Goal: Task Accomplishment & Management: Use online tool/utility

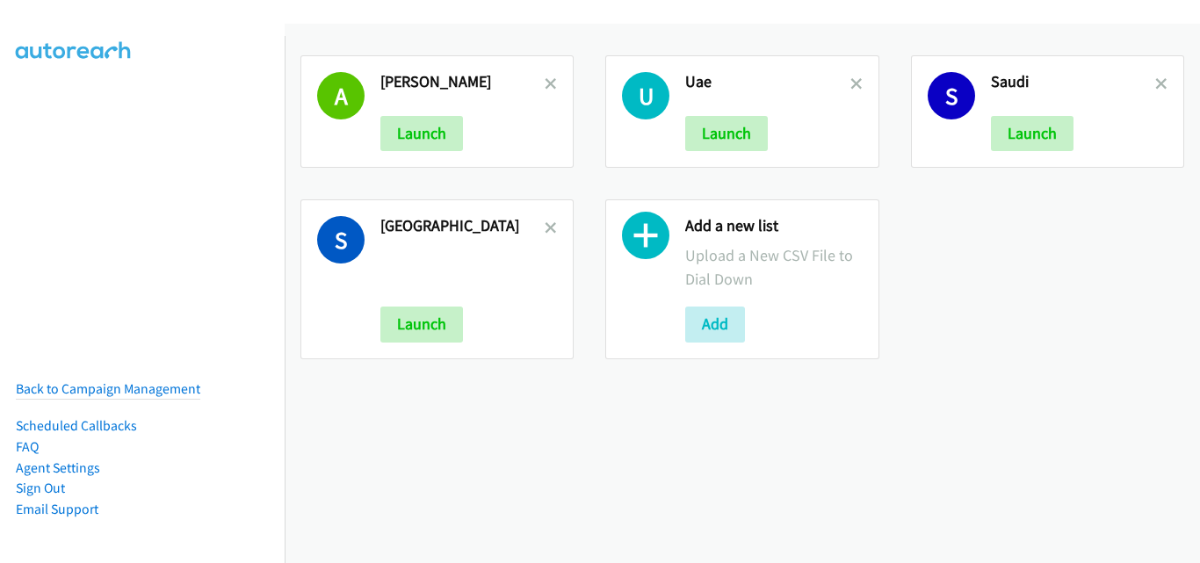
click at [851, 83] on icon at bounding box center [857, 85] width 12 height 12
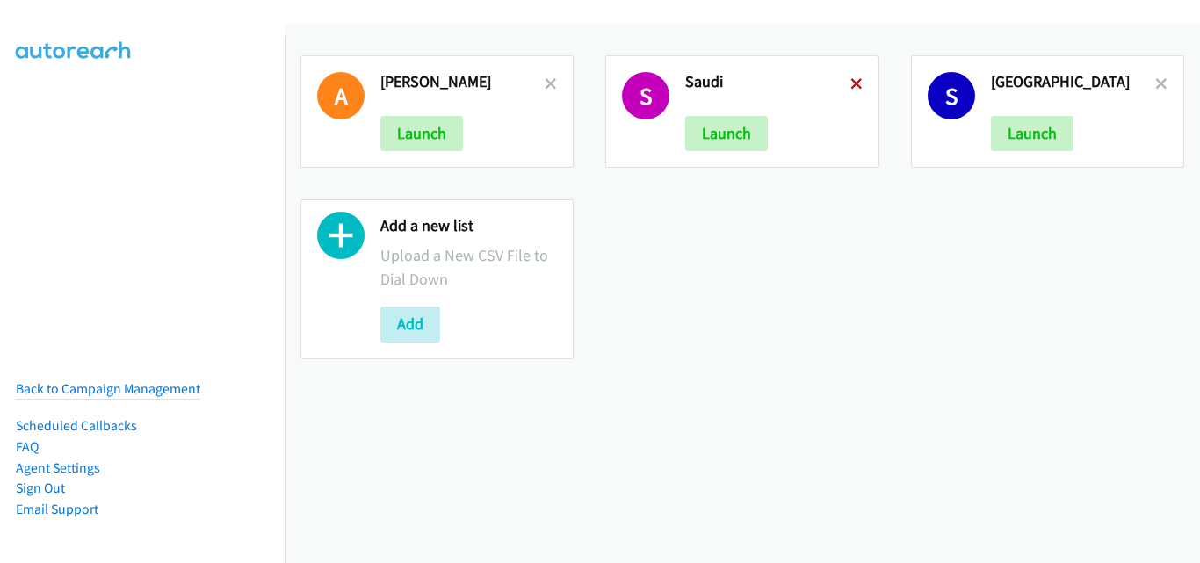
click at [851, 83] on icon at bounding box center [857, 85] width 12 height 12
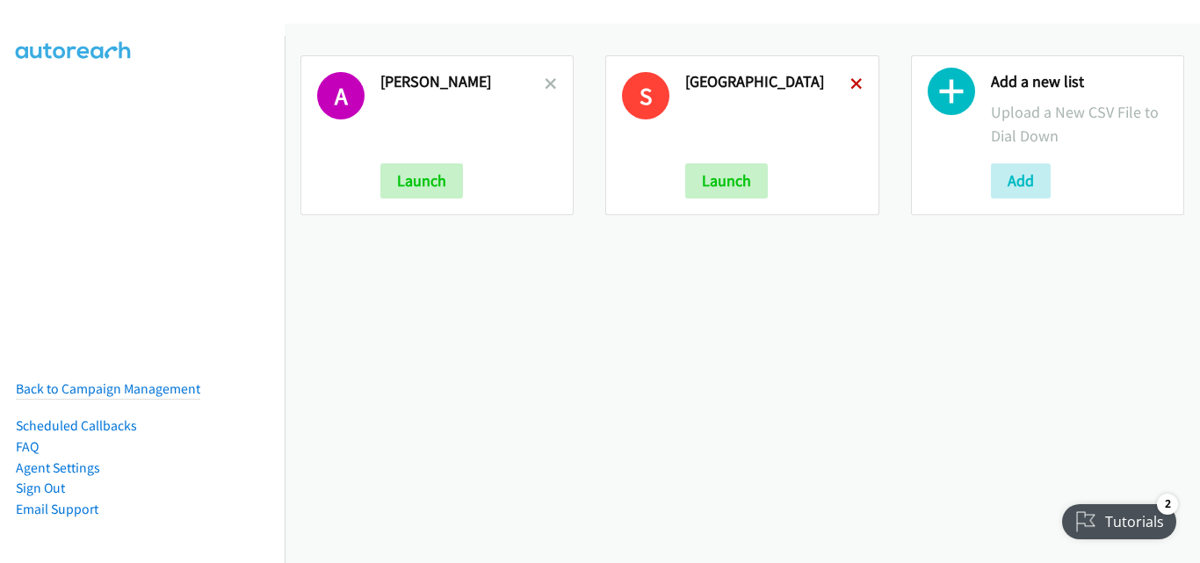
click at [851, 83] on icon at bounding box center [857, 85] width 12 height 12
click at [841, 82] on h2 "[GEOGRAPHIC_DATA]" at bounding box center [767, 82] width 164 height 20
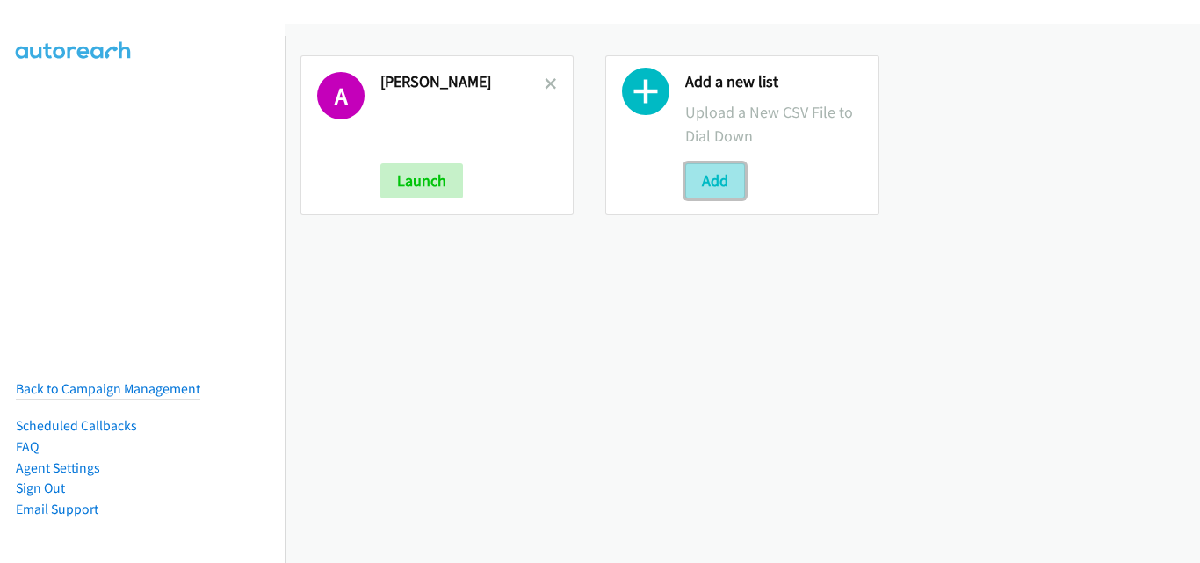
click at [709, 193] on button "Add" at bounding box center [715, 180] width 60 height 35
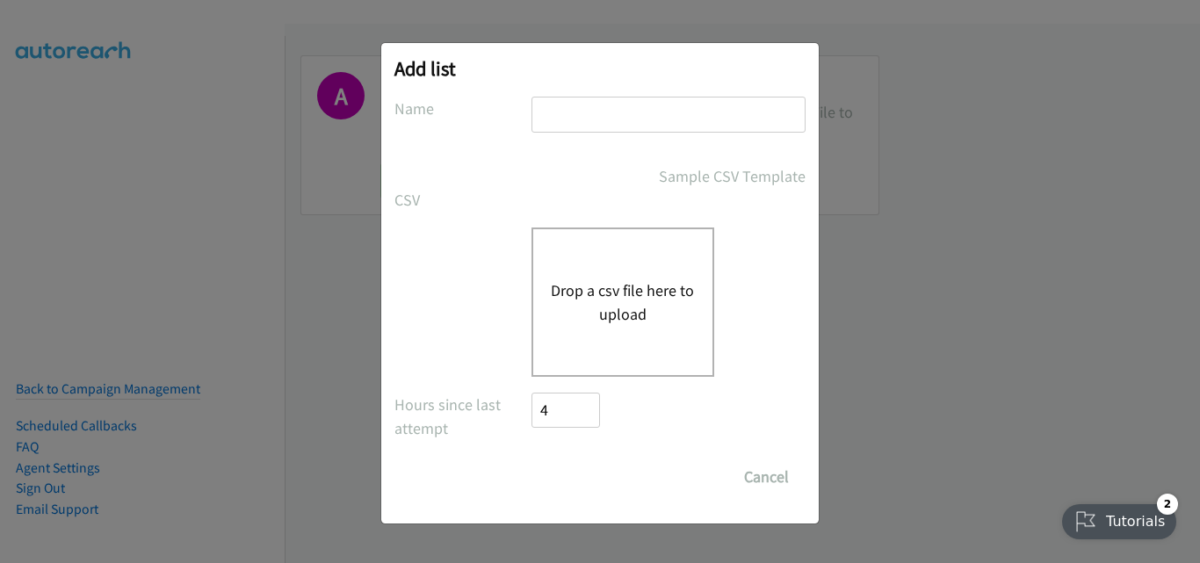
click at [614, 301] on button "Drop a csv file here to upload" at bounding box center [623, 302] width 144 height 47
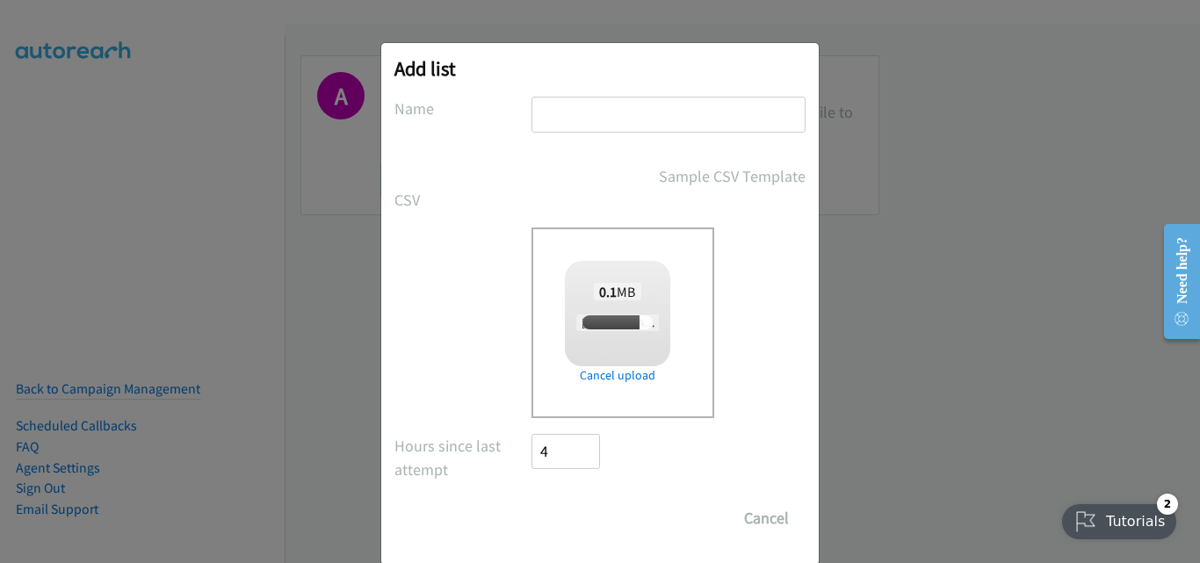
click at [569, 117] on input "text" at bounding box center [669, 115] width 274 height 36
type input "[GEOGRAPHIC_DATA]"
click at [465, 250] on label at bounding box center [463, 240] width 137 height 24
checkbox input "true"
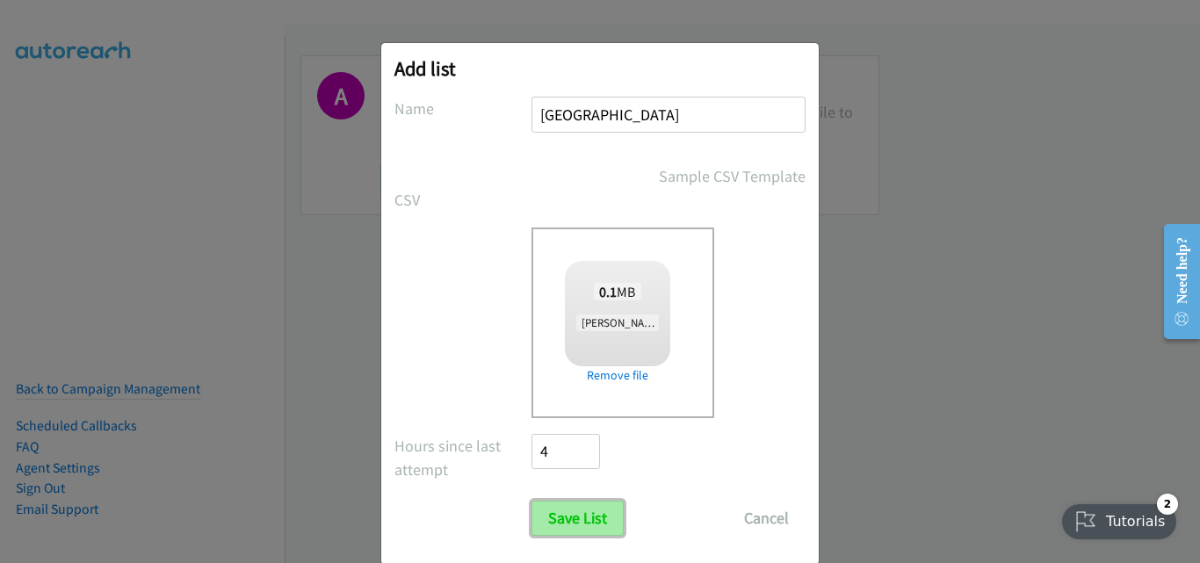
click at [581, 515] on input "Save List" at bounding box center [578, 518] width 92 height 35
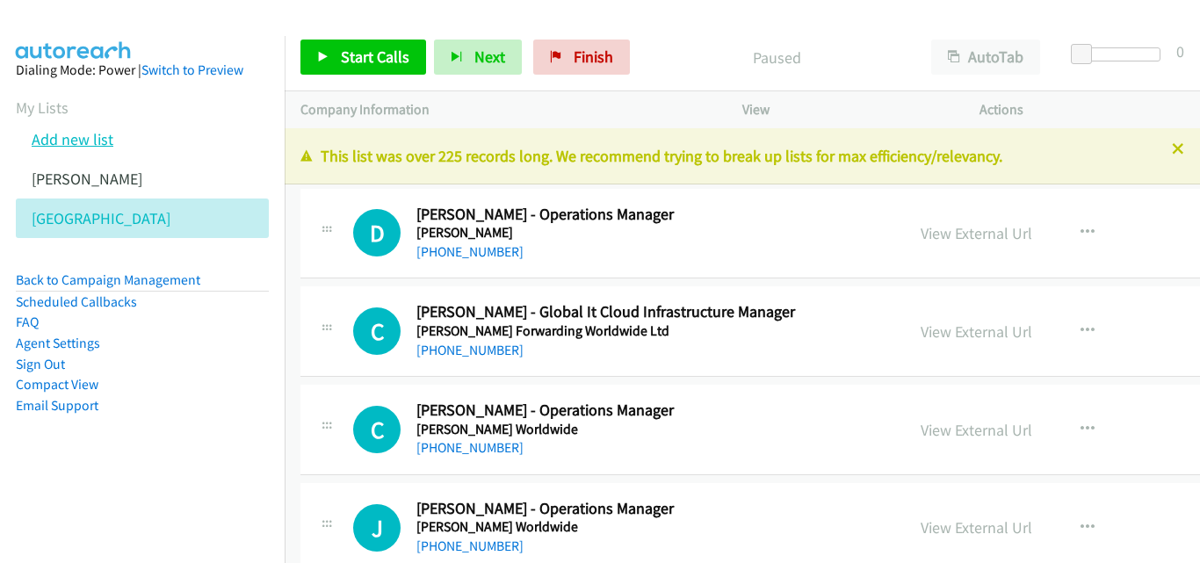
click at [89, 148] on link "Add new list" at bounding box center [73, 139] width 82 height 20
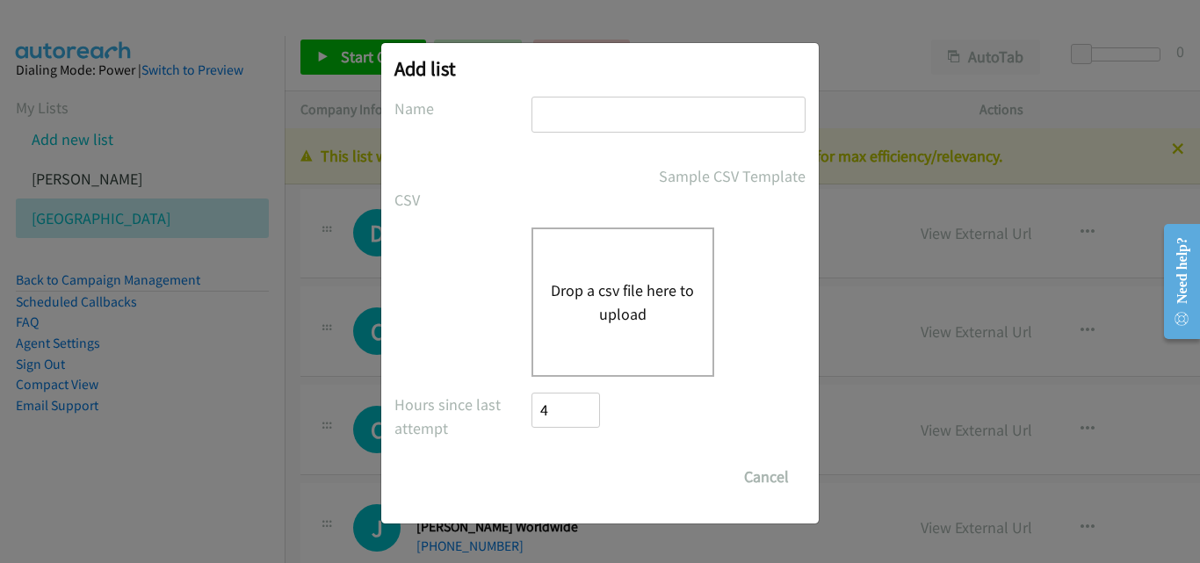
click at [633, 298] on button "Drop a csv file here to upload" at bounding box center [623, 302] width 144 height 47
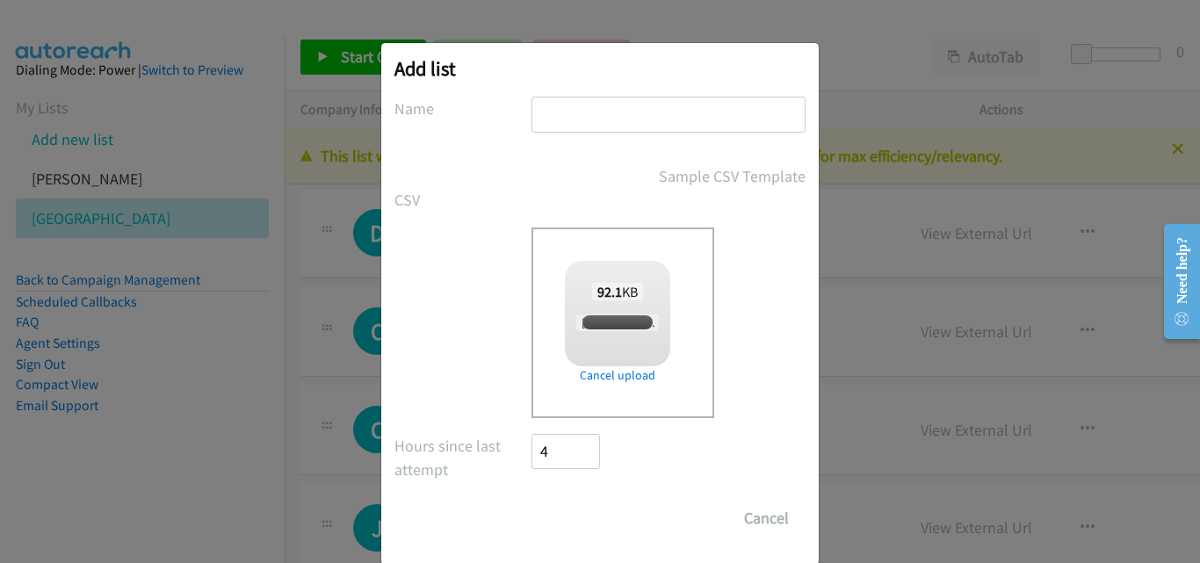
checkbox input "true"
click at [593, 123] on input "text" at bounding box center [669, 115] width 274 height 36
type input "UAE"
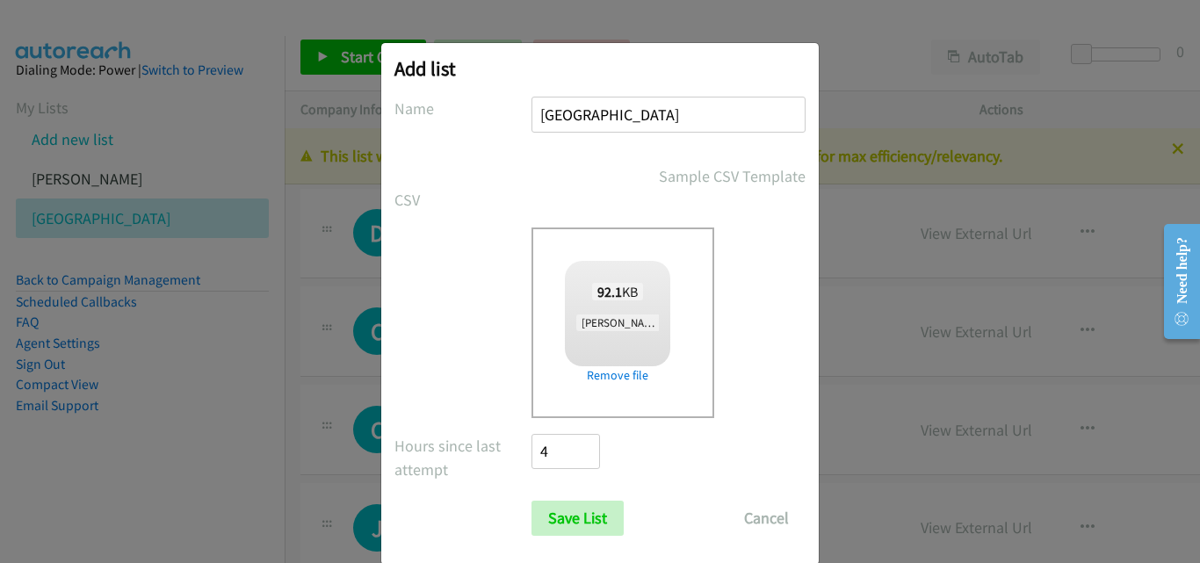
click at [479, 226] on form "No phone fields were returned for that Report or List View Please upload a csv …" at bounding box center [600, 316] width 411 height 439
click at [592, 527] on input "Save List" at bounding box center [578, 518] width 92 height 35
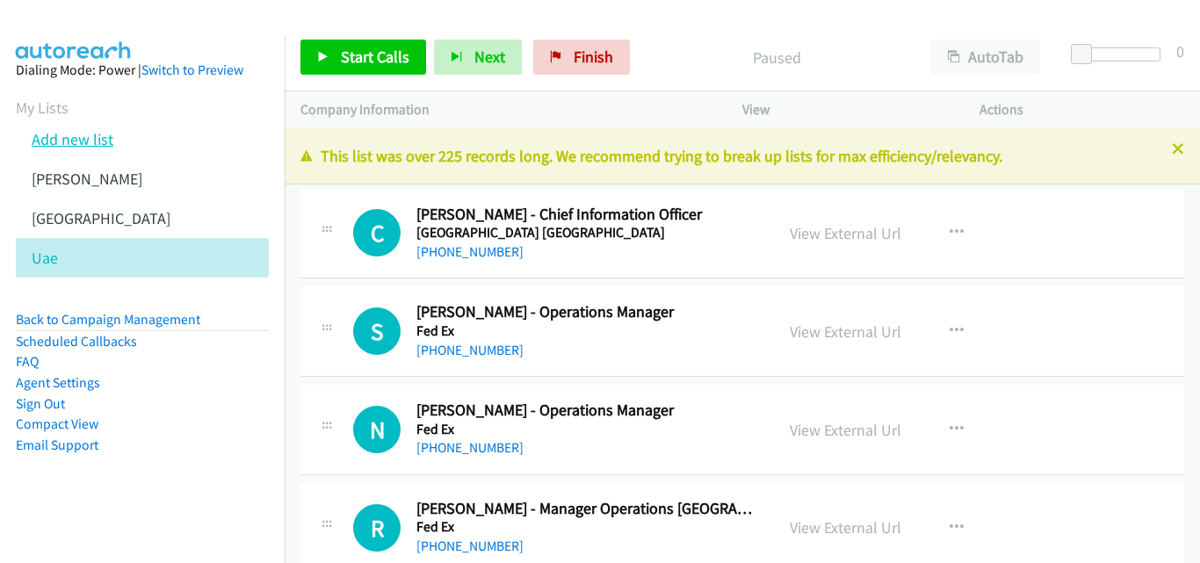
click at [94, 136] on link "Add new list" at bounding box center [73, 139] width 82 height 20
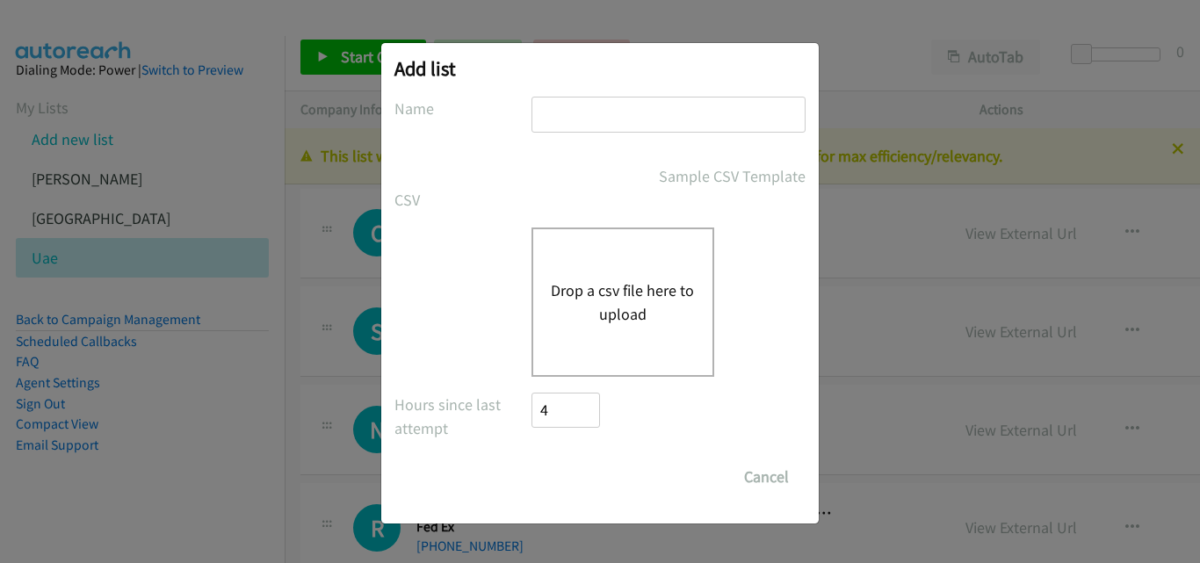
click at [662, 328] on div "Drop a csv file here to upload" at bounding box center [623, 302] width 183 height 149
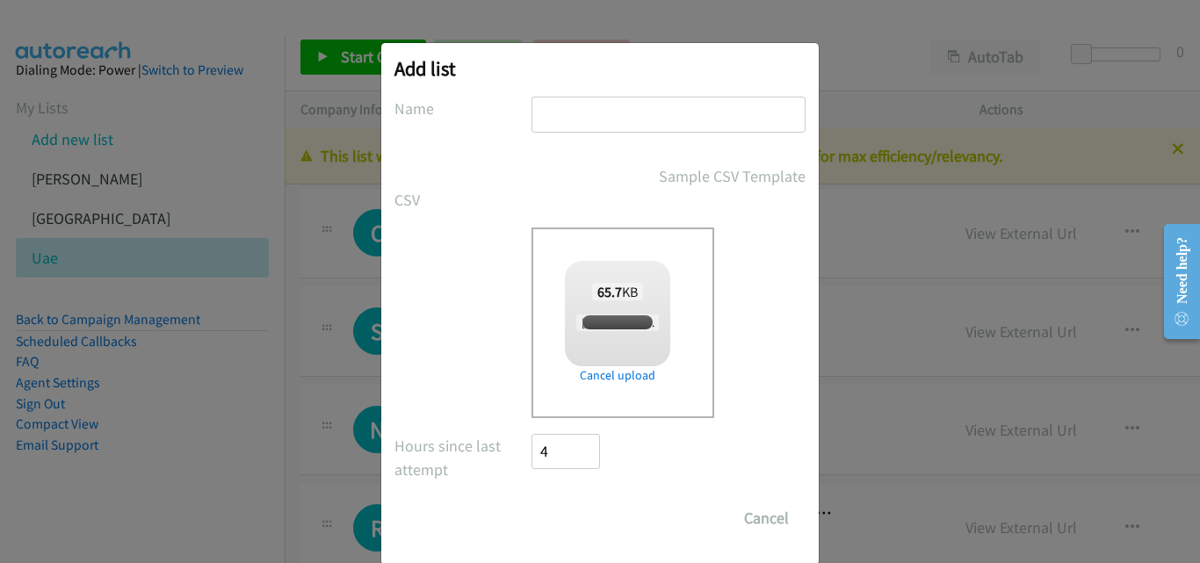
checkbox input "true"
click at [608, 115] on input "text" at bounding box center [669, 115] width 274 height 36
click at [556, 118] on input "text" at bounding box center [669, 115] width 274 height 36
type input "saudi"
drag, startPoint x: 463, startPoint y: 319, endPoint x: 476, endPoint y: 360, distance: 43.3
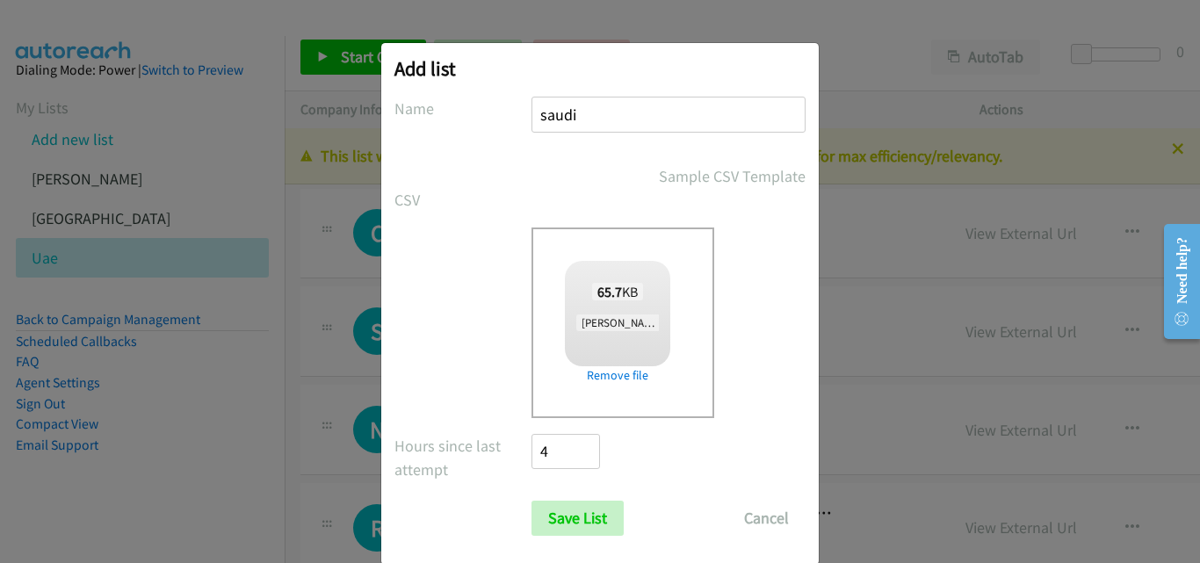
click at [462, 321] on div "Drop a csv file here to upload 65.7 KB Andrea - Saudi Arabia (1).csv Check Erro…" at bounding box center [600, 323] width 411 height 191
click at [553, 521] on input "Save List" at bounding box center [578, 518] width 92 height 35
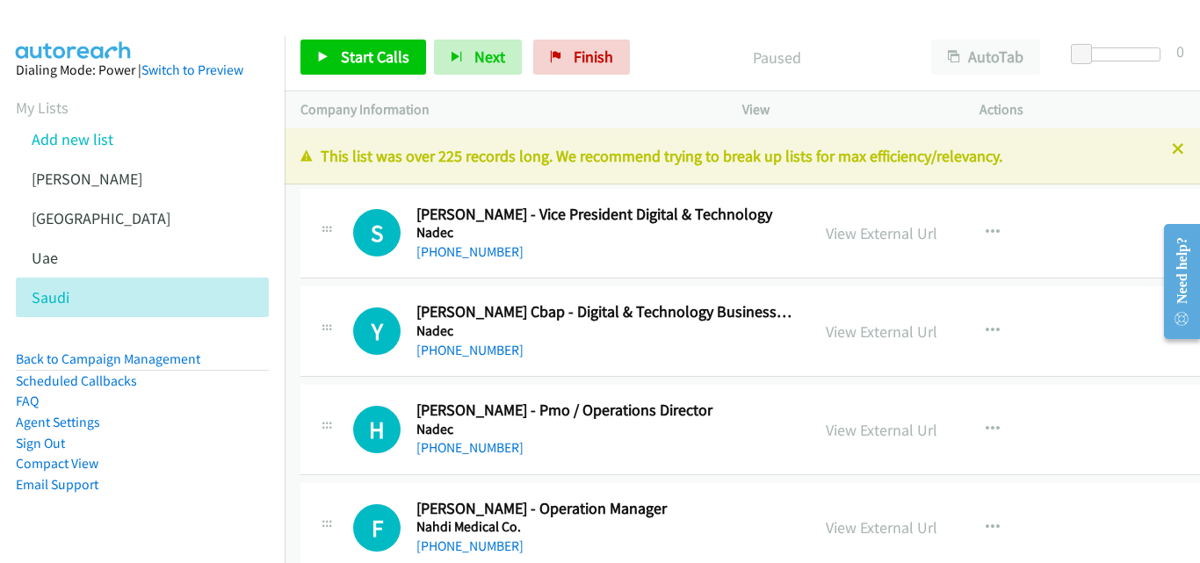
click at [684, 52] on p "Paused" at bounding box center [777, 58] width 246 height 24
click at [47, 260] on link "Uae" at bounding box center [45, 258] width 26 height 20
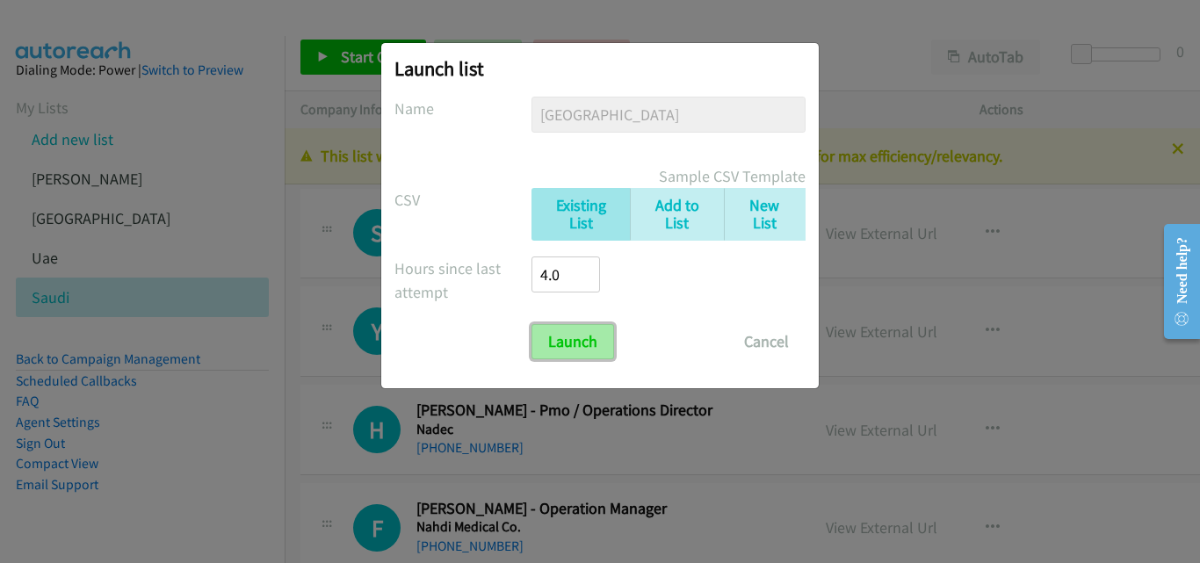
click at [555, 352] on input "Launch" at bounding box center [573, 341] width 83 height 35
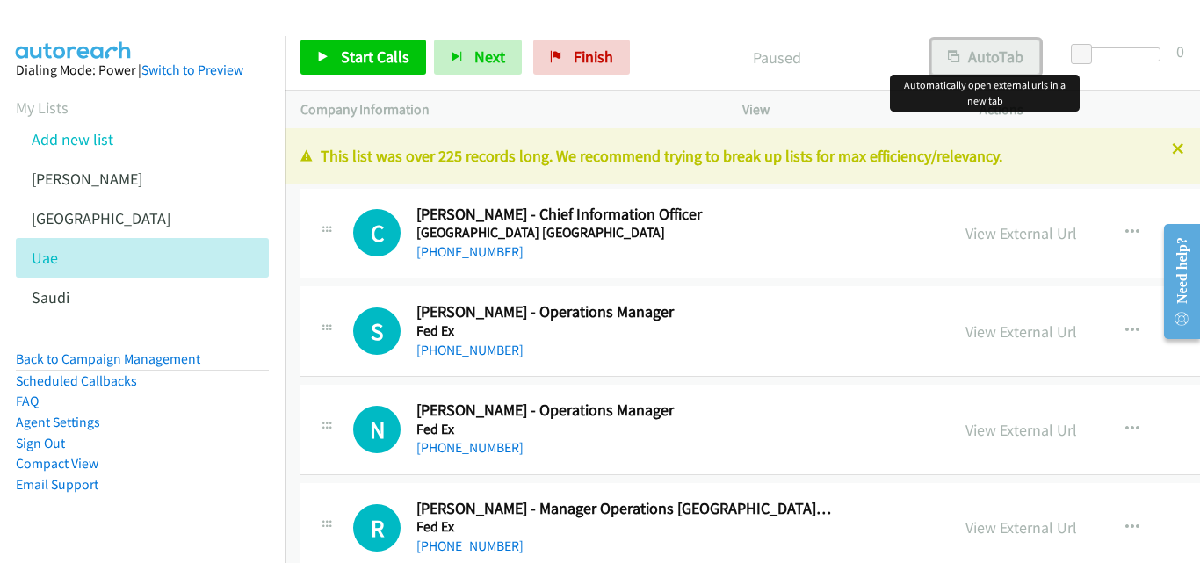
click at [996, 56] on button "AutoTab" at bounding box center [985, 57] width 109 height 35
click at [966, 233] on link "View External Url" at bounding box center [1022, 233] width 112 height 20
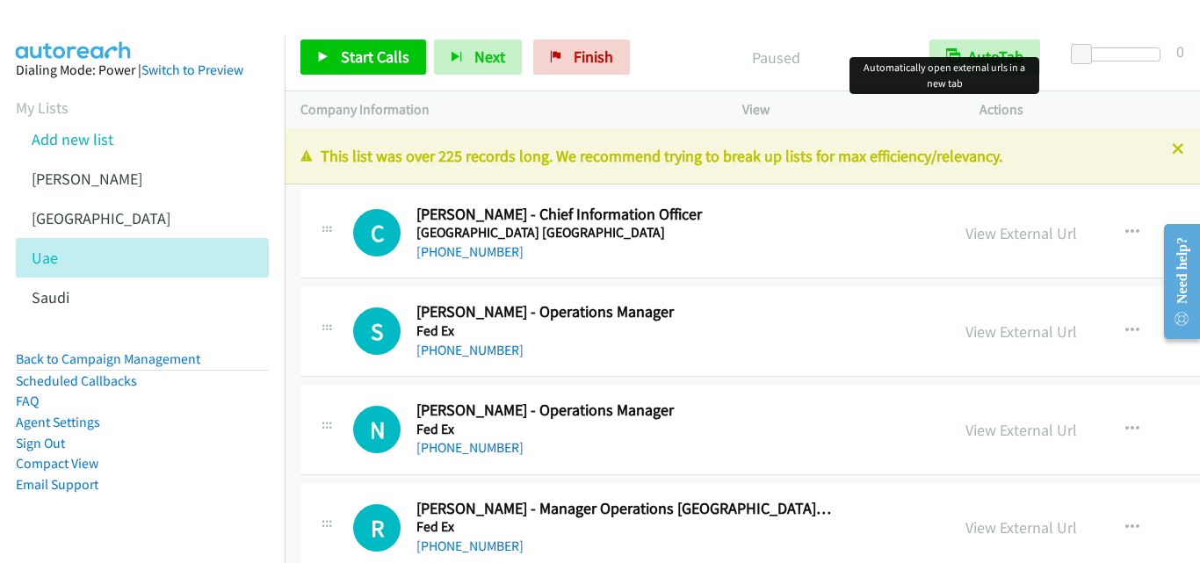
click at [708, 46] on p "Paused" at bounding box center [776, 58] width 244 height 24
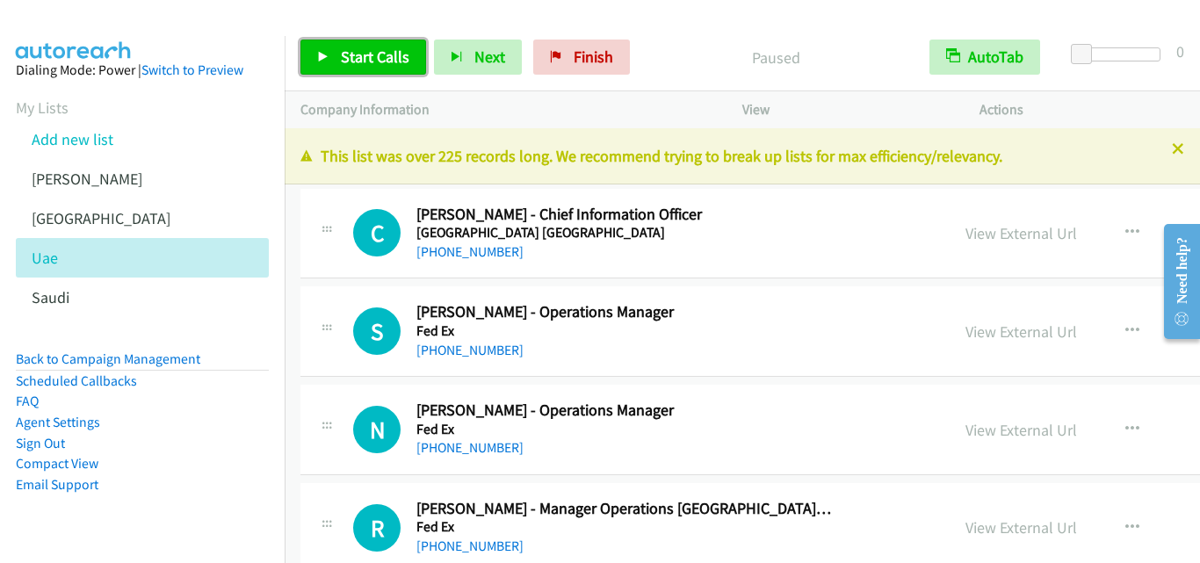
click at [322, 57] on icon at bounding box center [323, 58] width 12 height 12
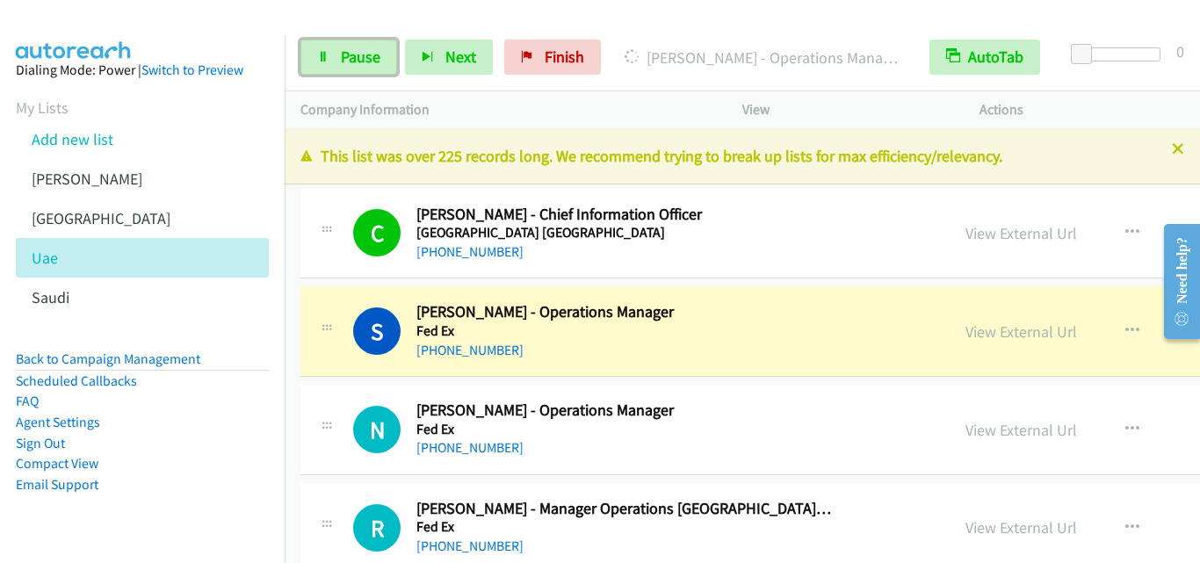
drag, startPoint x: 320, startPoint y: 54, endPoint x: 366, endPoint y: 103, distance: 67.7
click at [320, 54] on icon at bounding box center [323, 58] width 12 height 12
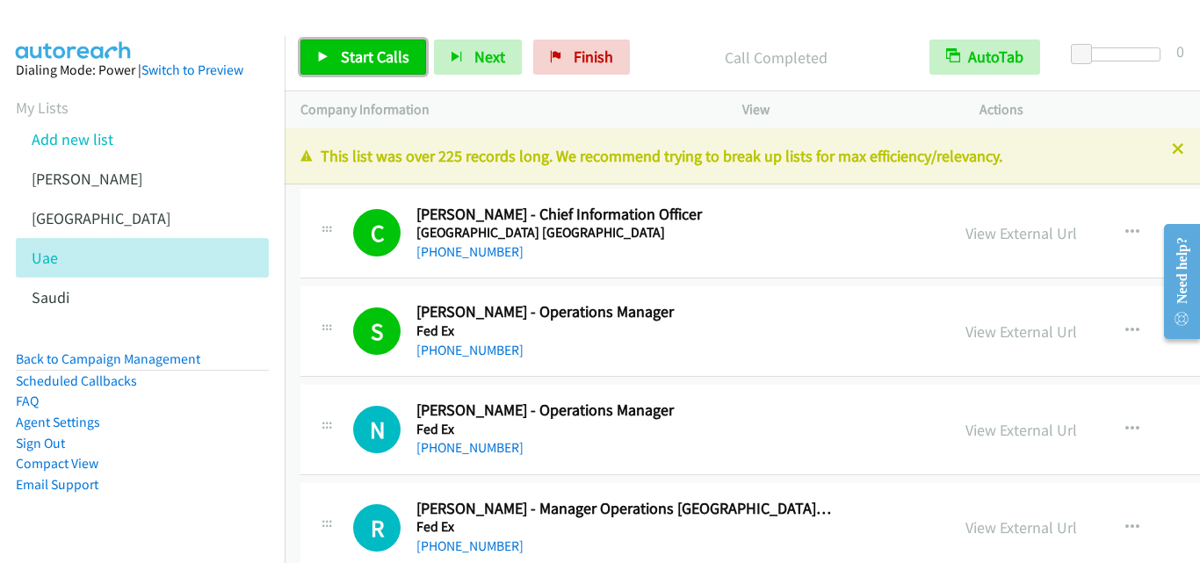
click at [328, 55] on icon at bounding box center [323, 58] width 12 height 12
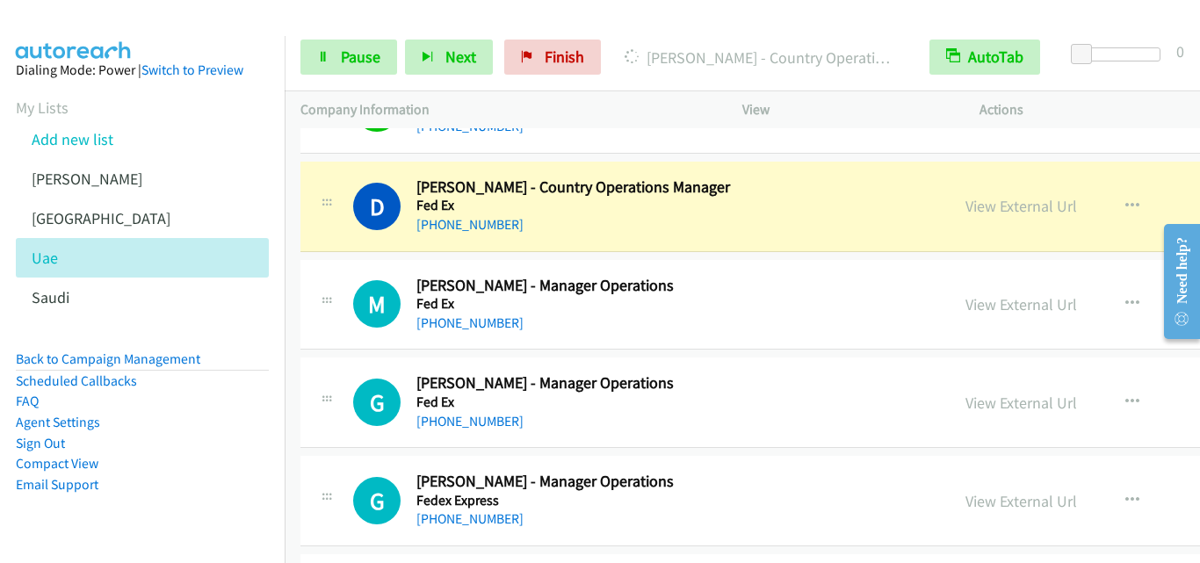
scroll to position [439, 0]
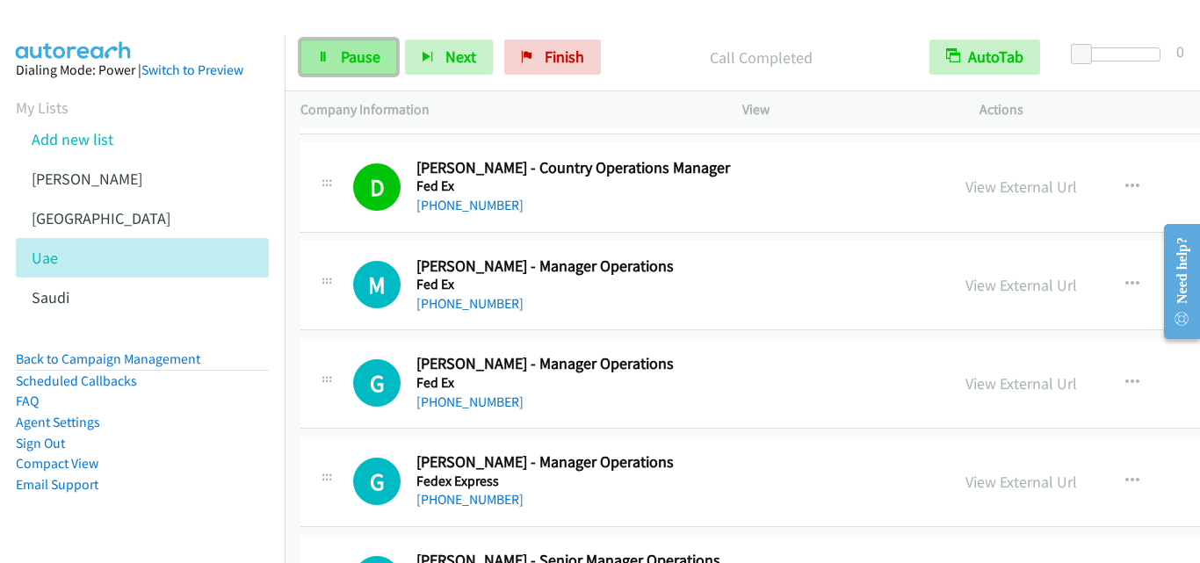
click at [312, 58] on link "Pause" at bounding box center [349, 57] width 97 height 35
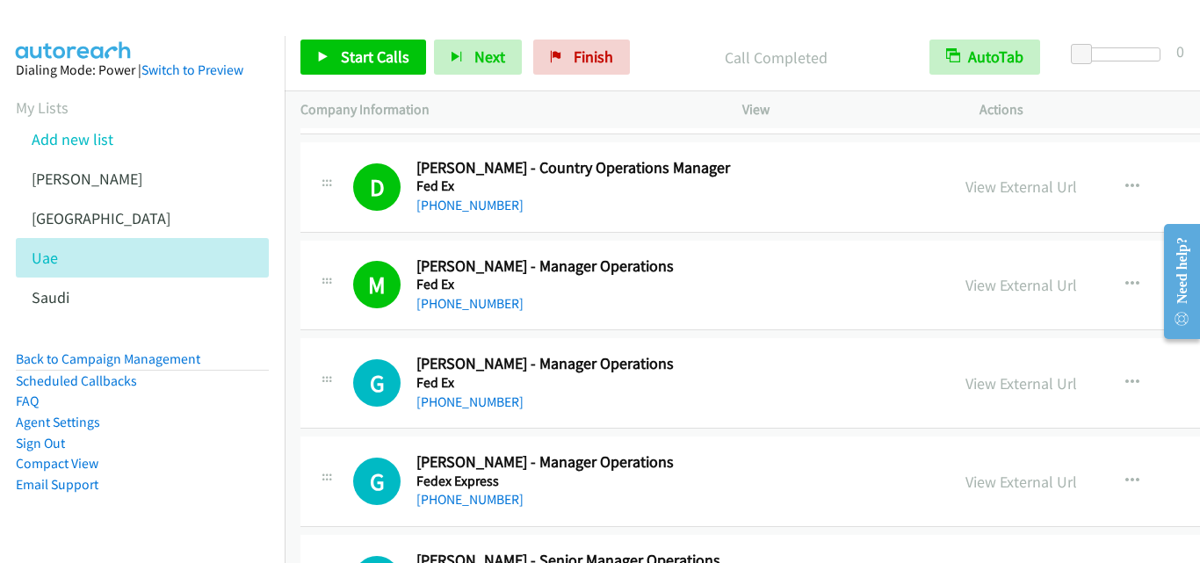
click at [760, 280] on h5 "Fed Ex" at bounding box center [623, 285] width 415 height 18
click at [316, 59] on link "Start Calls" at bounding box center [364, 57] width 126 height 35
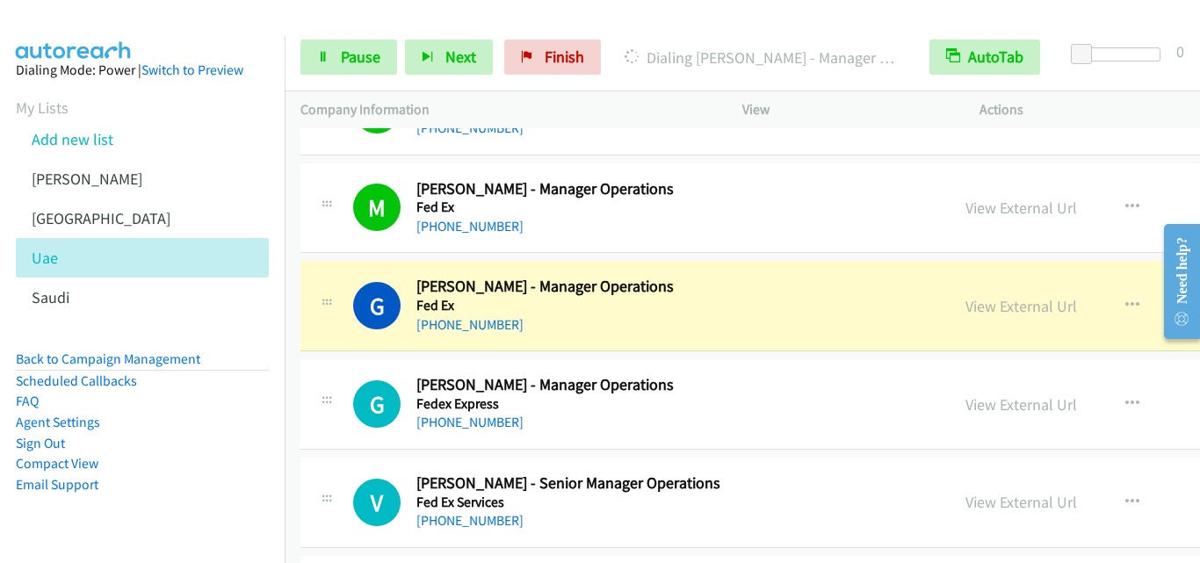
scroll to position [527, 0]
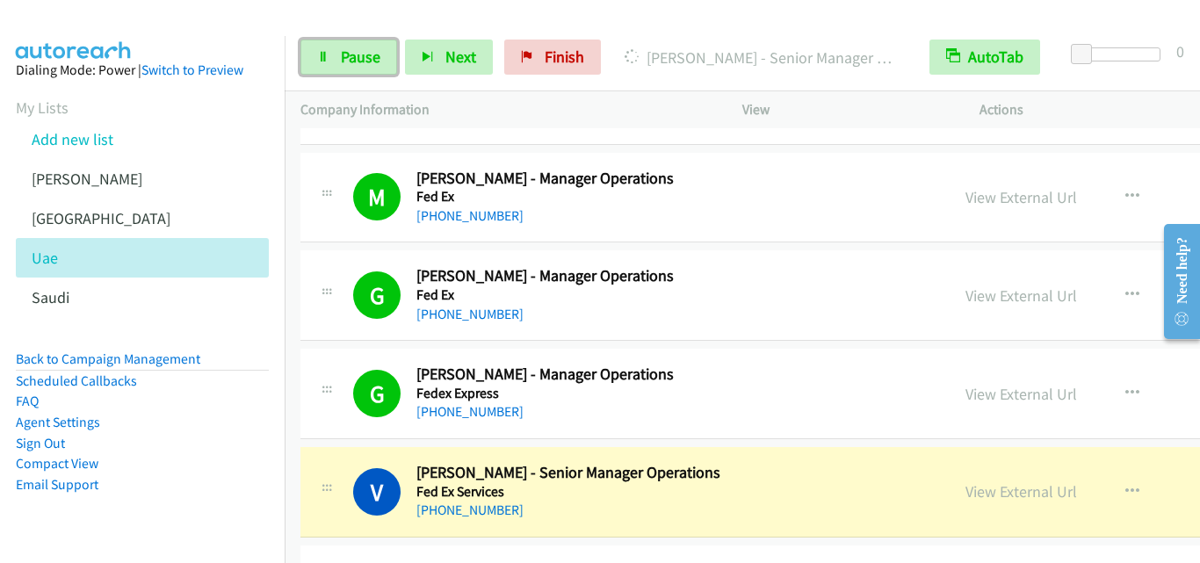
drag, startPoint x: 318, startPoint y: 61, endPoint x: 634, endPoint y: 258, distance: 372.3
click at [318, 61] on icon at bounding box center [323, 58] width 12 height 12
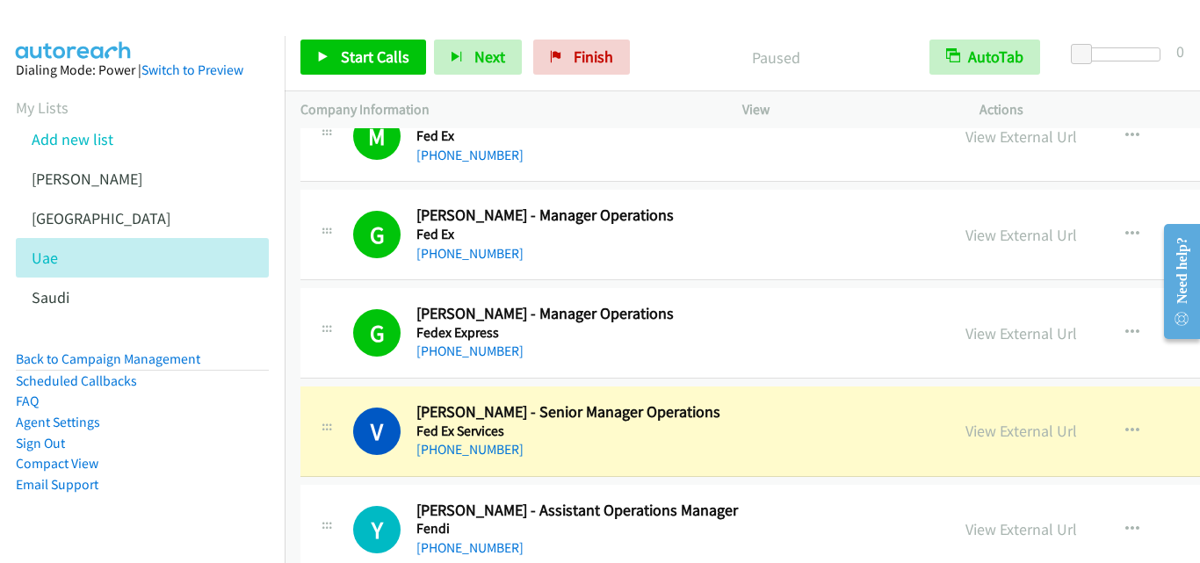
scroll to position [615, 0]
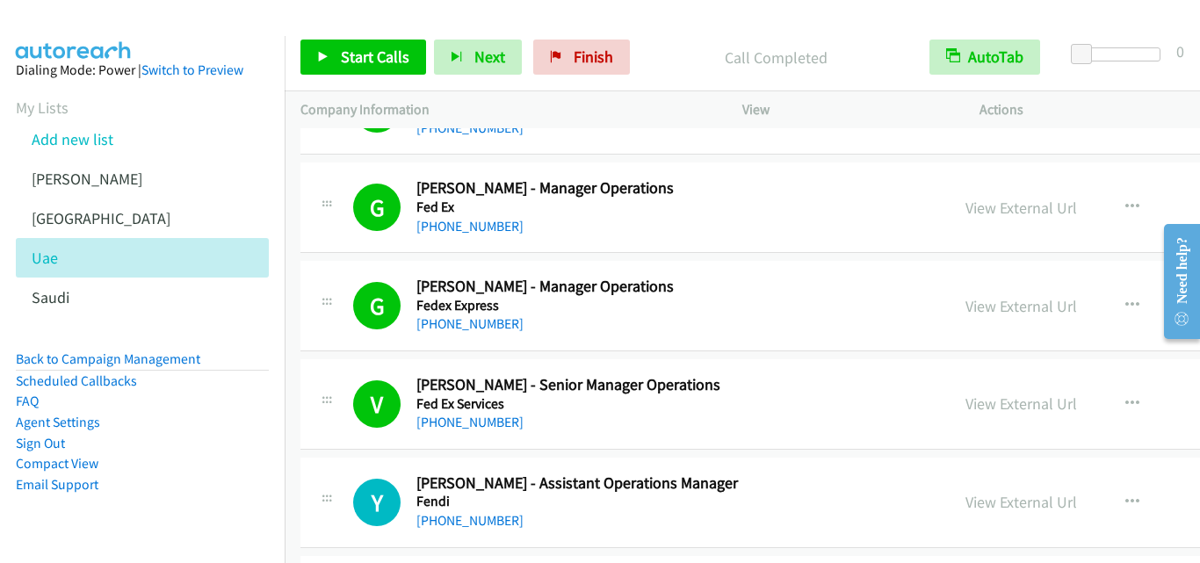
click at [865, 29] on div "Start Calls Pause Next Finish Call Completed AutoTab AutoTab 0" at bounding box center [743, 58] width 916 height 68
click at [321, 52] on icon at bounding box center [323, 58] width 12 height 12
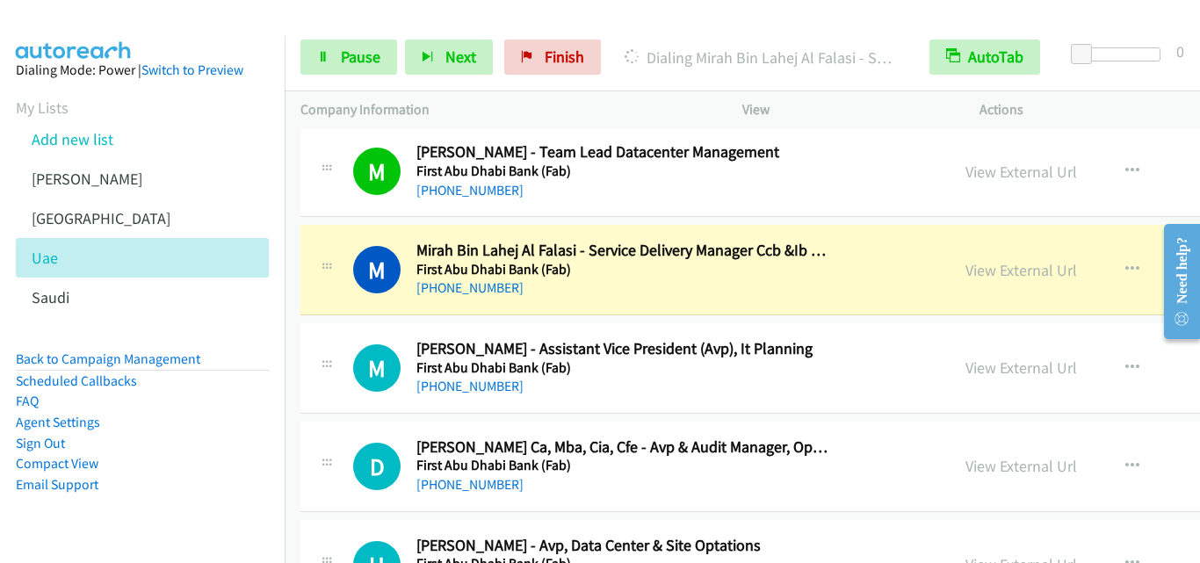
scroll to position [1230, 0]
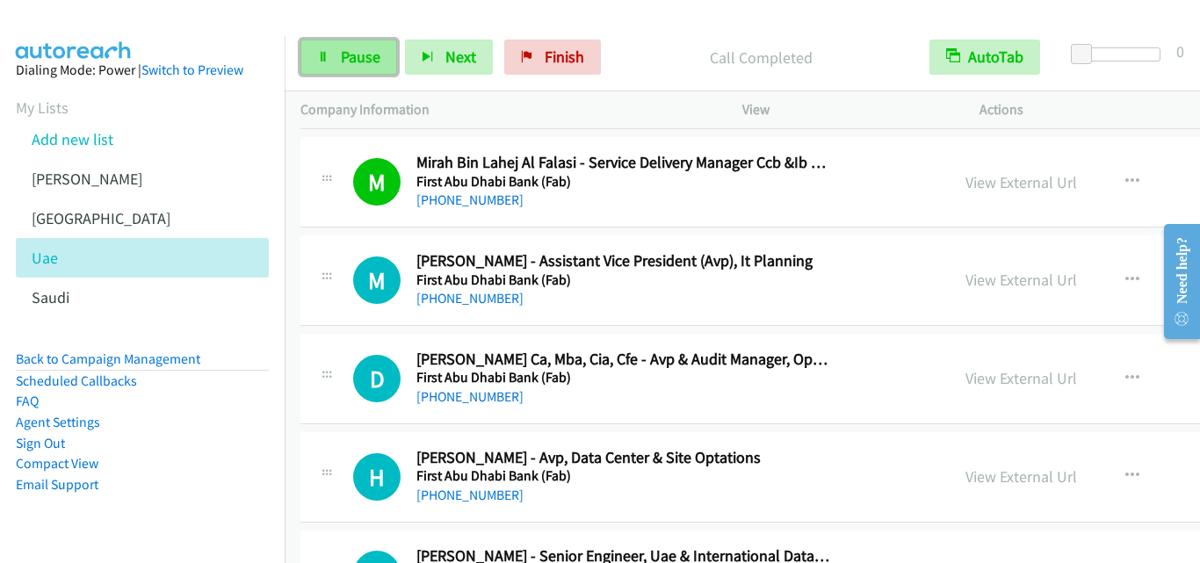
click at [321, 62] on icon at bounding box center [323, 58] width 12 height 12
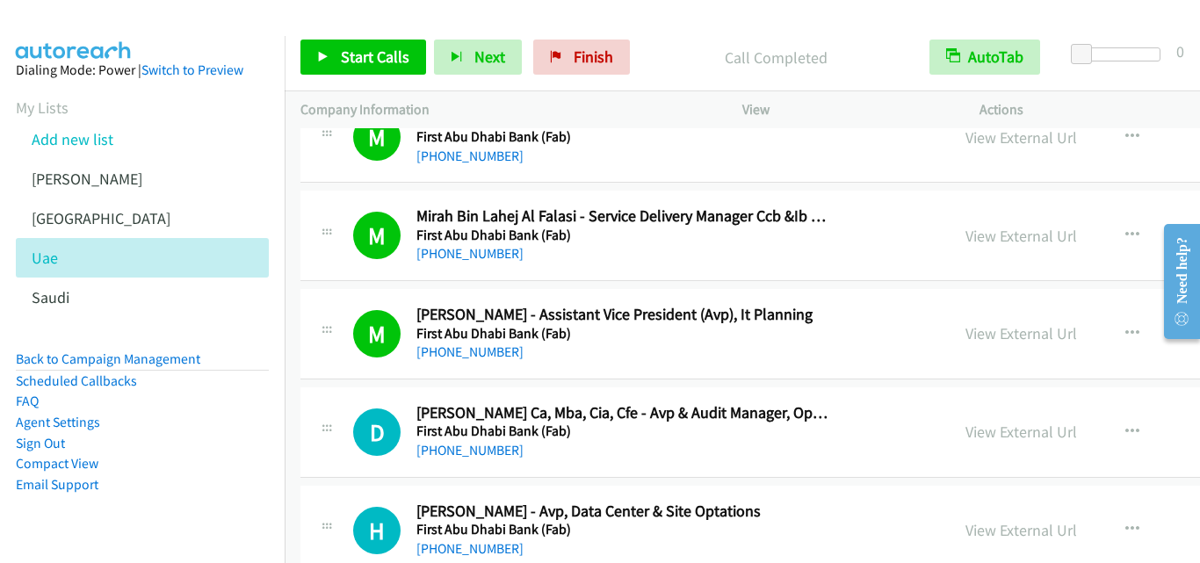
scroll to position [1142, 0]
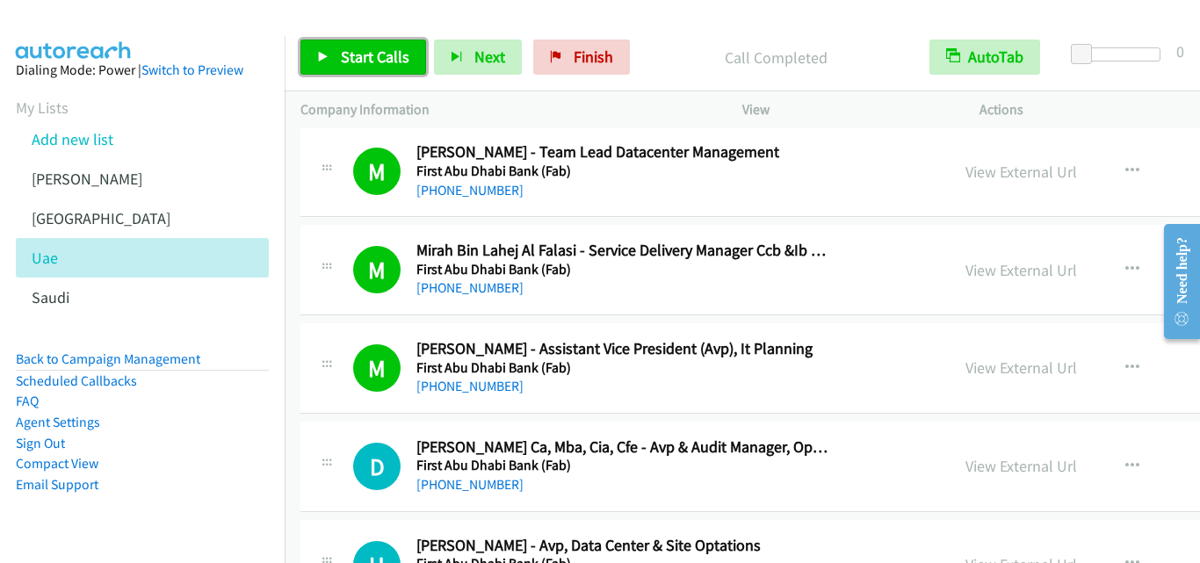
click at [319, 57] on icon at bounding box center [323, 58] width 12 height 12
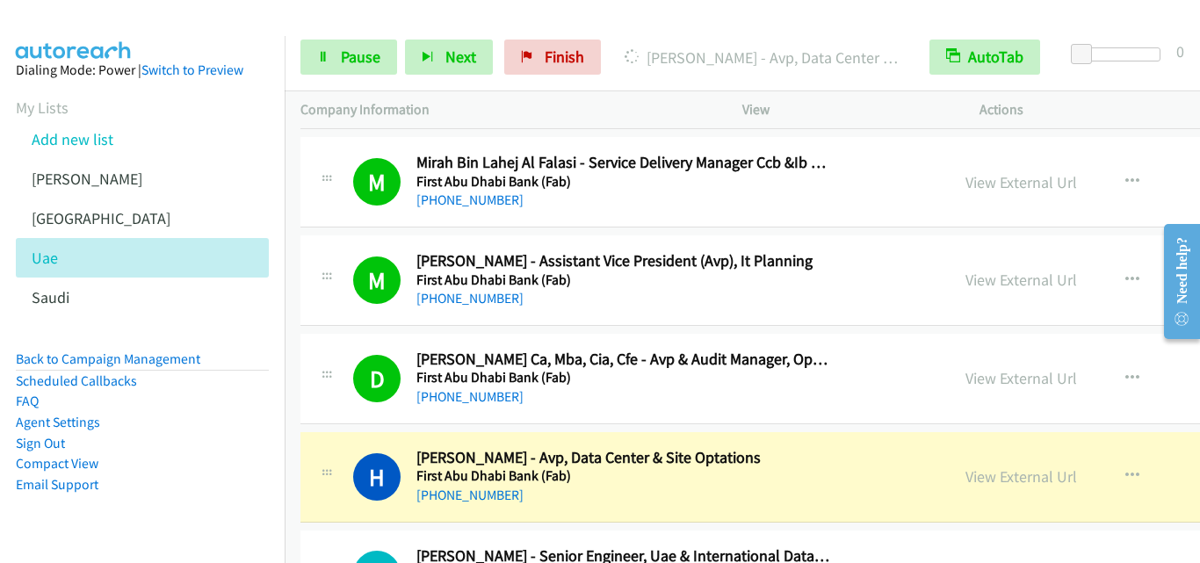
scroll to position [1318, 0]
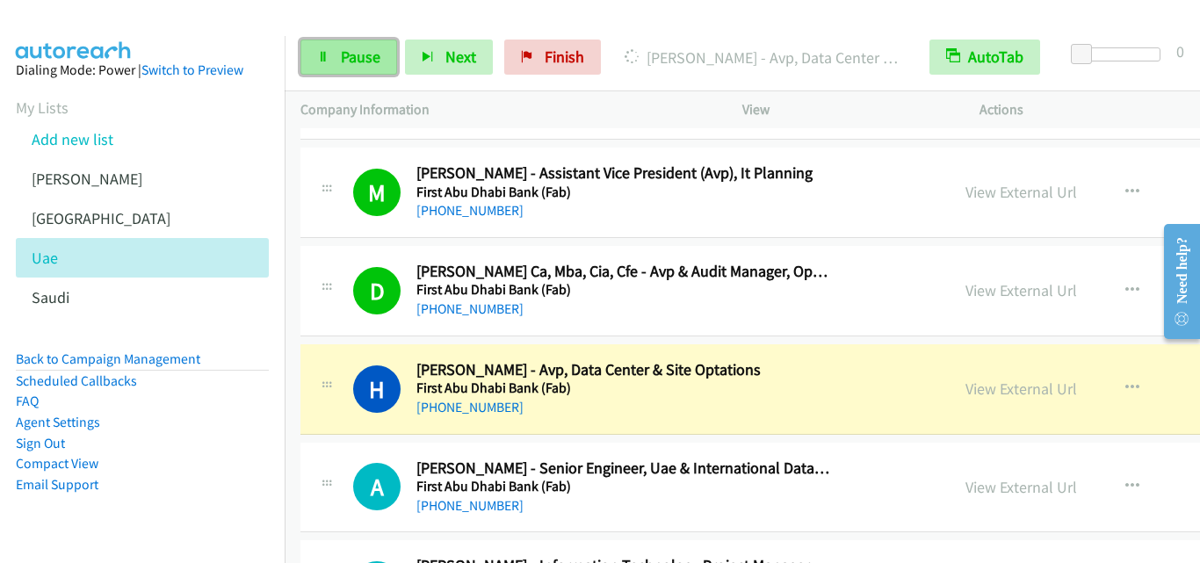
click at [316, 57] on link "Pause" at bounding box center [349, 57] width 97 height 35
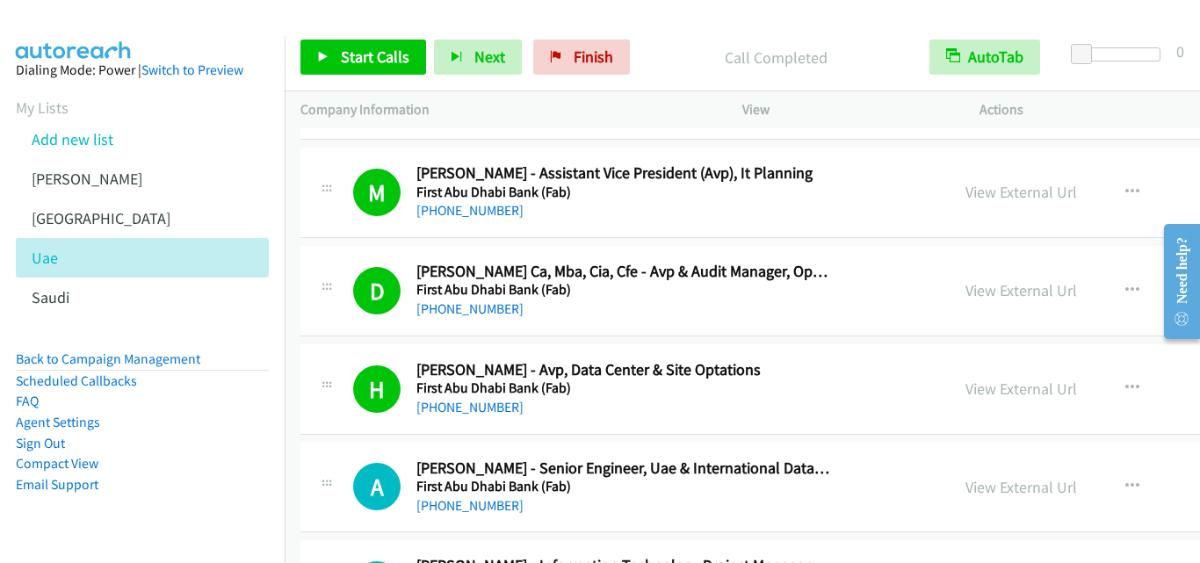
scroll to position [1406, 0]
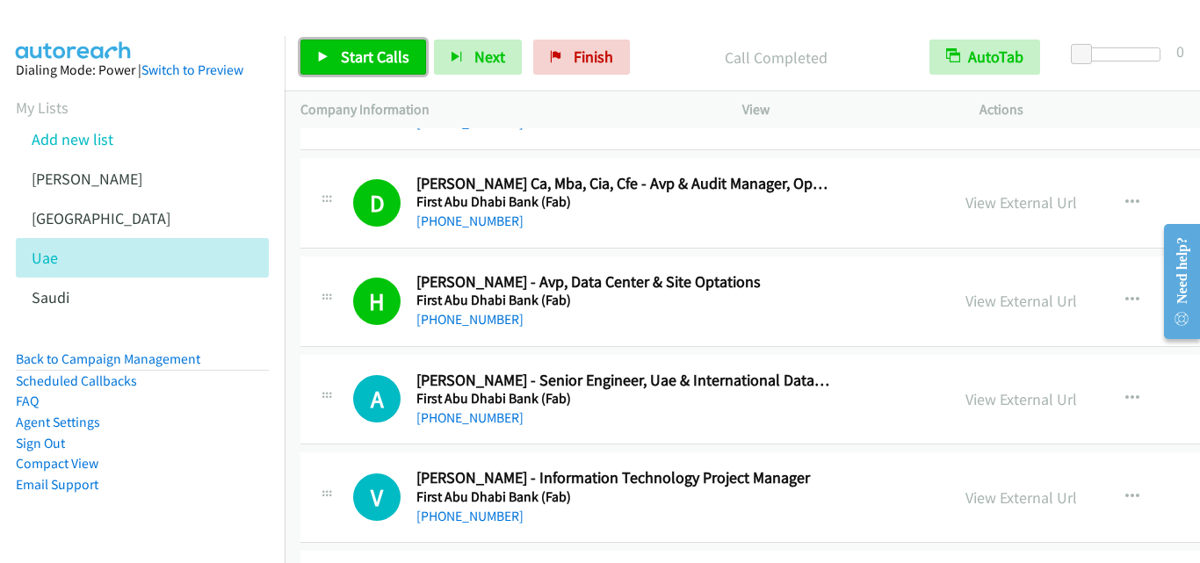
click at [315, 48] on link "Start Calls" at bounding box center [364, 57] width 126 height 35
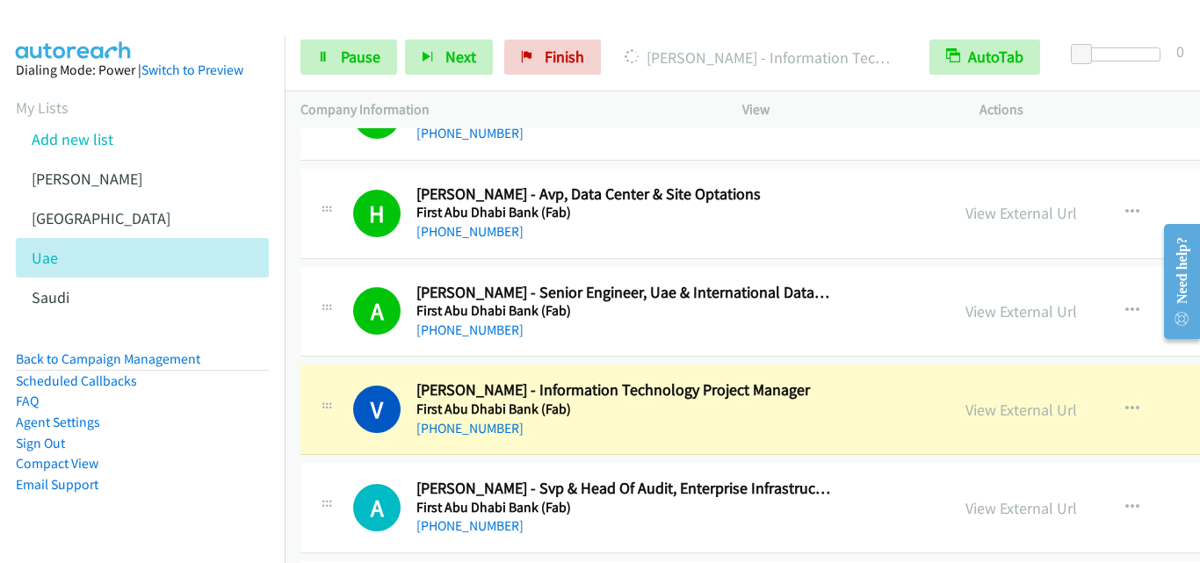
scroll to position [1582, 0]
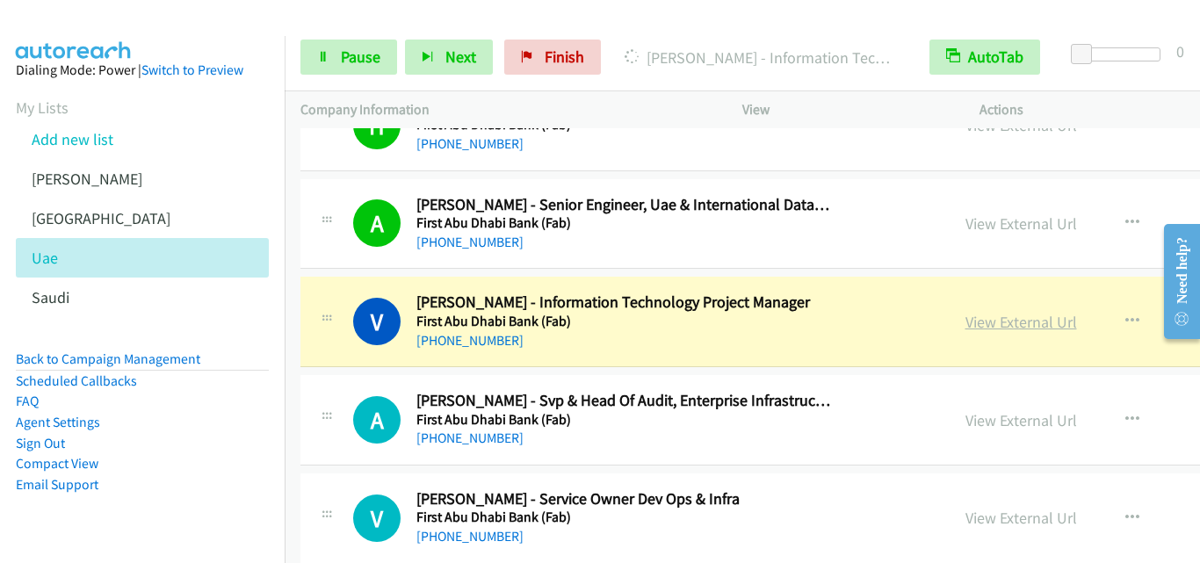
click at [966, 322] on link "View External Url" at bounding box center [1022, 322] width 112 height 20
click at [316, 56] on link "Pause" at bounding box center [349, 57] width 97 height 35
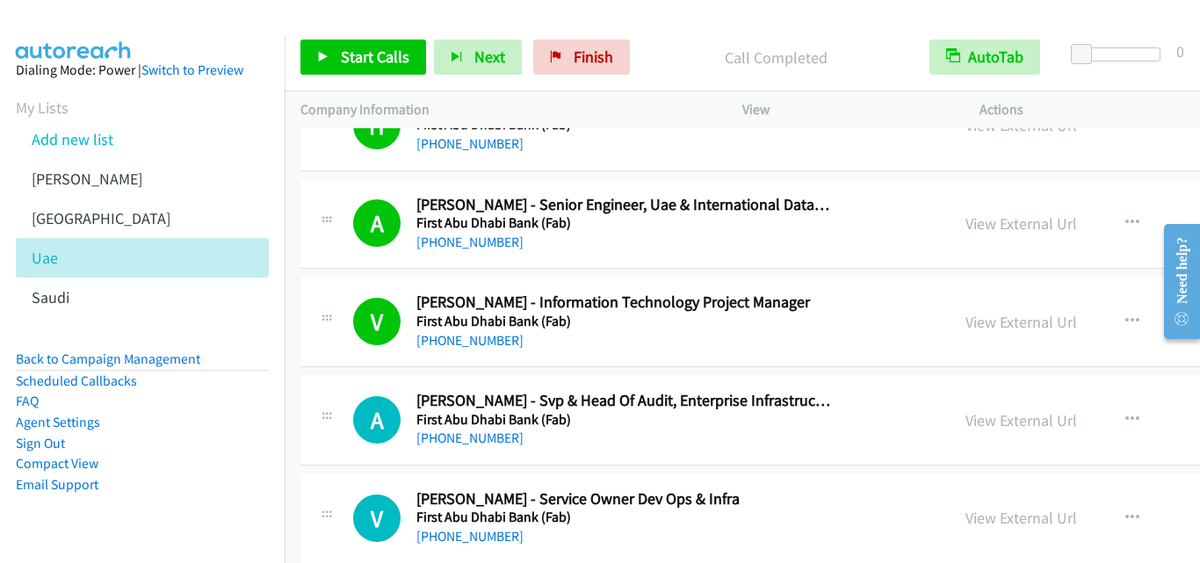
scroll to position [1669, 0]
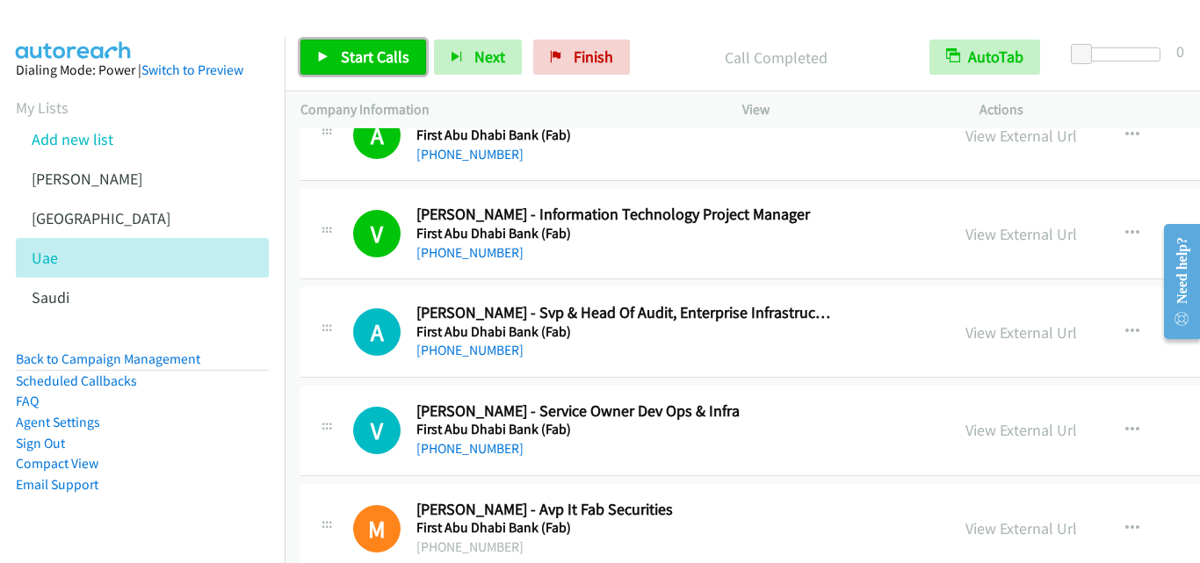
click at [316, 60] on link "Start Calls" at bounding box center [364, 57] width 126 height 35
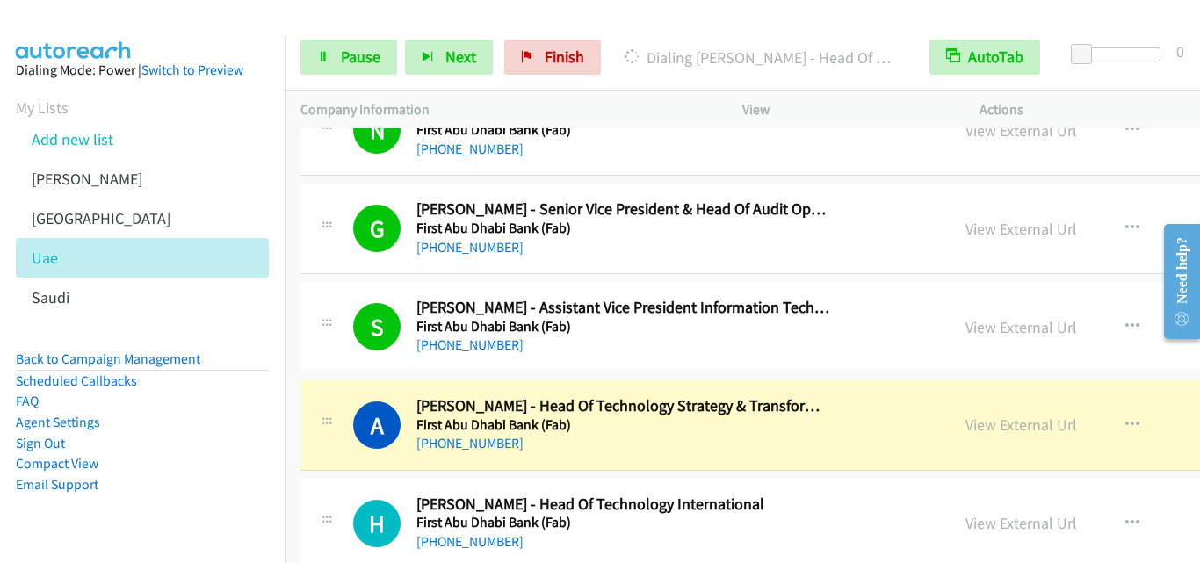
scroll to position [2197, 0]
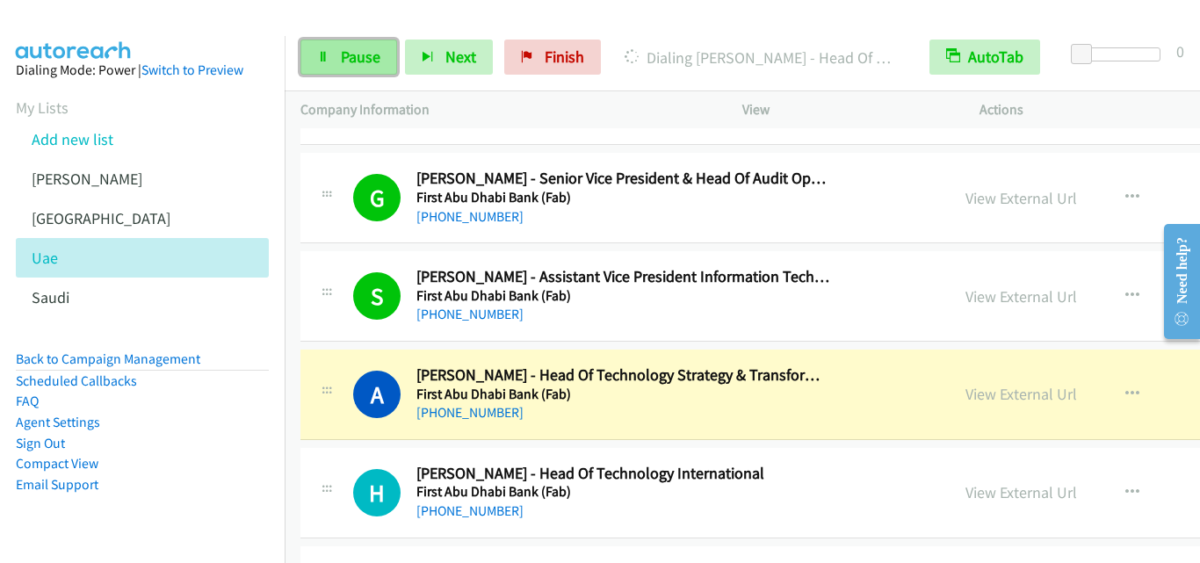
click at [323, 54] on icon at bounding box center [323, 58] width 12 height 12
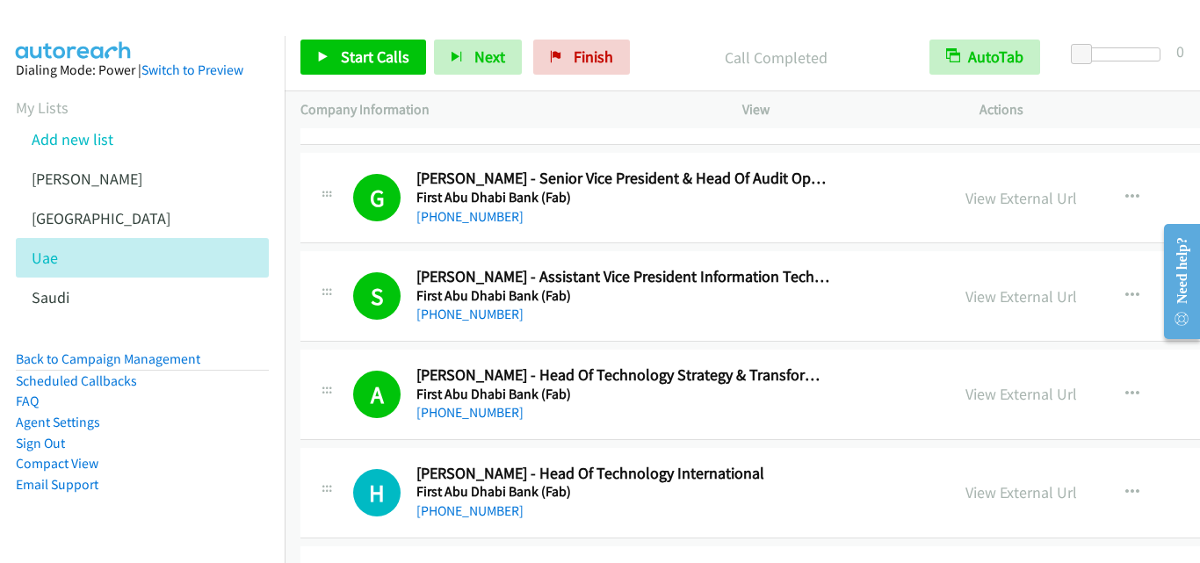
click at [670, 80] on div "Start Calls Pause Next Finish Call Completed AutoTab AutoTab 0" at bounding box center [743, 58] width 916 height 68
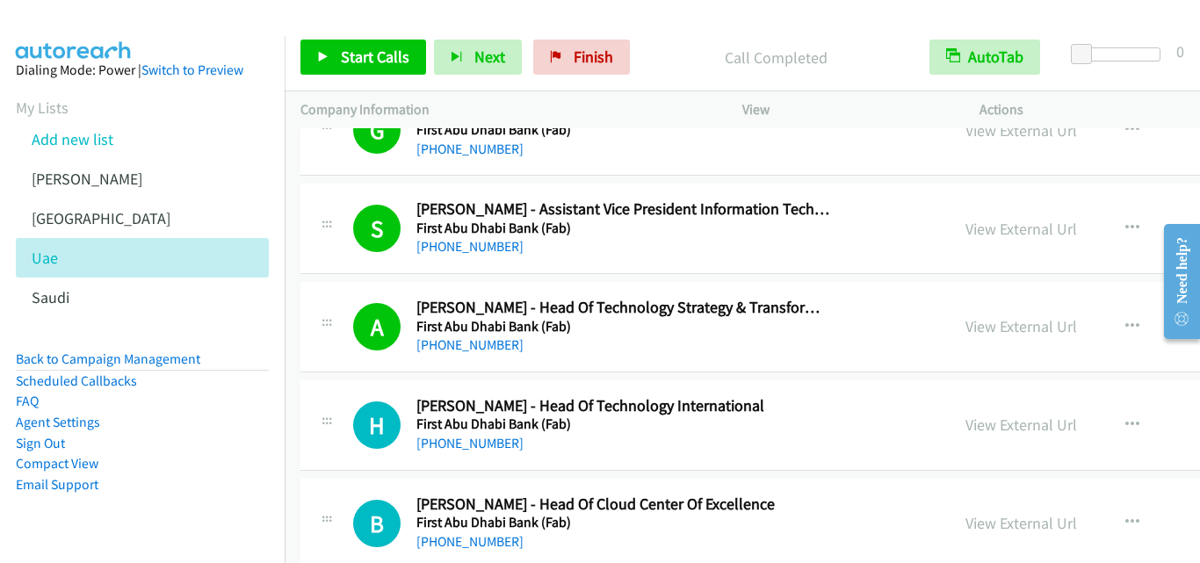
scroll to position [2285, 0]
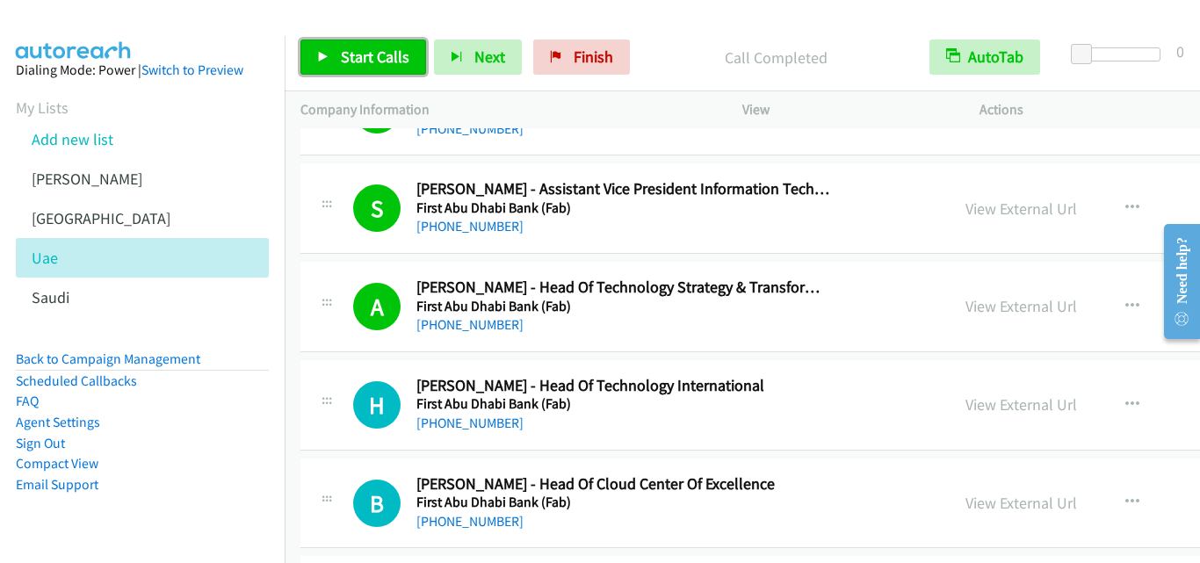
click at [319, 54] on icon at bounding box center [323, 58] width 12 height 12
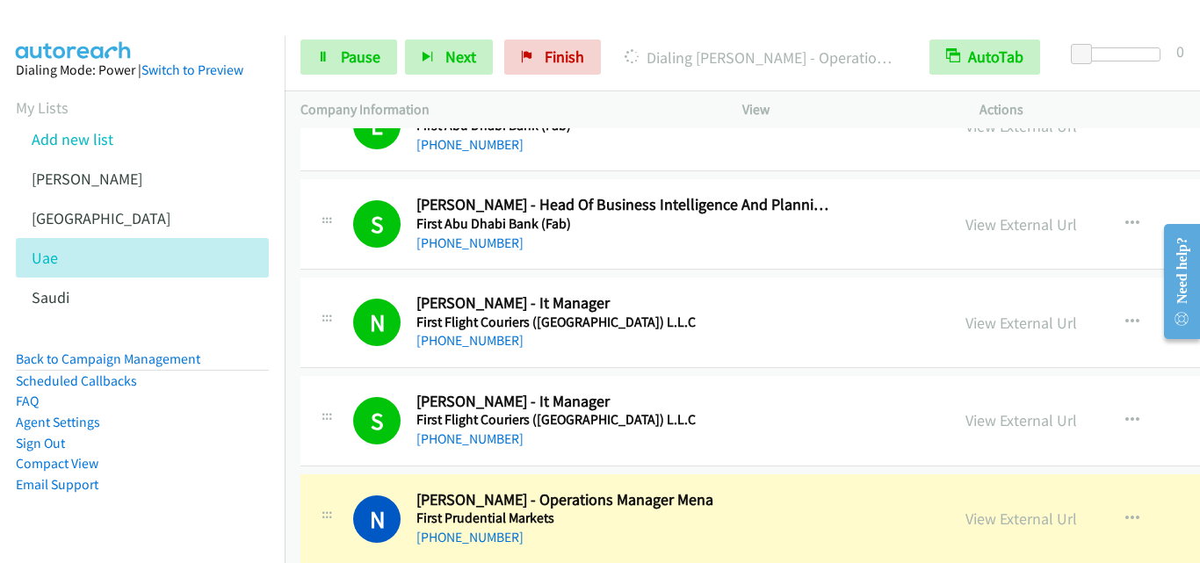
scroll to position [3339, 0]
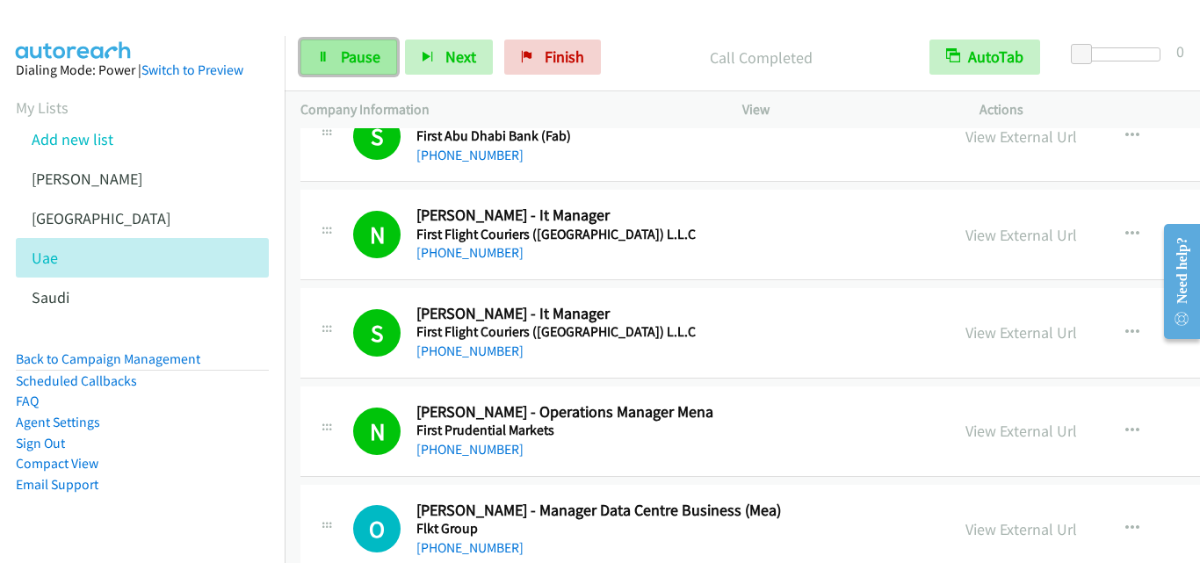
click at [337, 58] on link "Pause" at bounding box center [349, 57] width 97 height 35
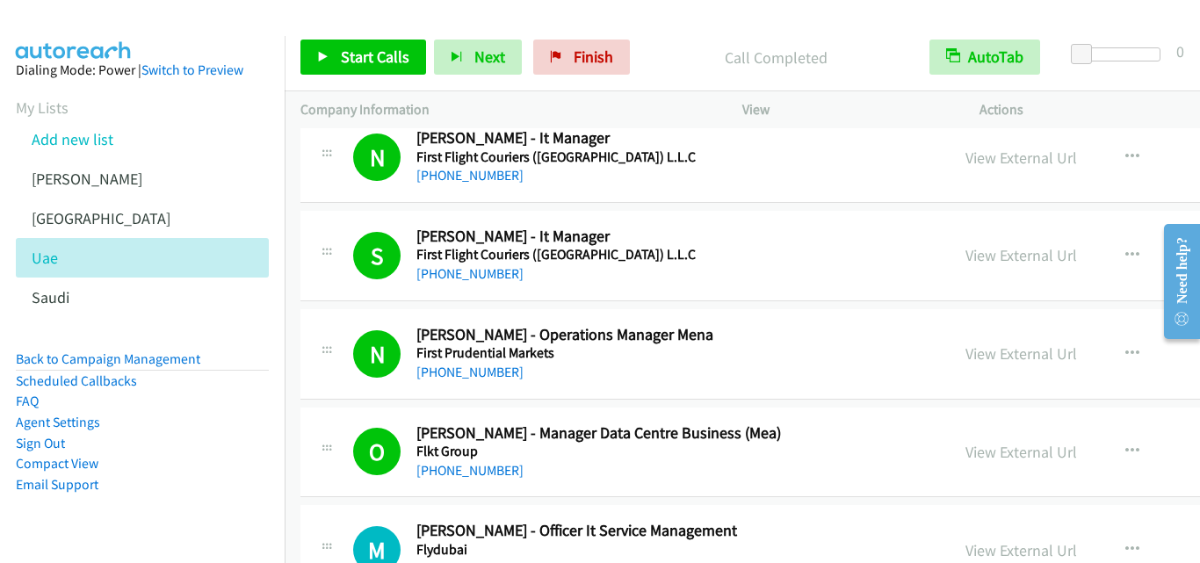
scroll to position [3427, 0]
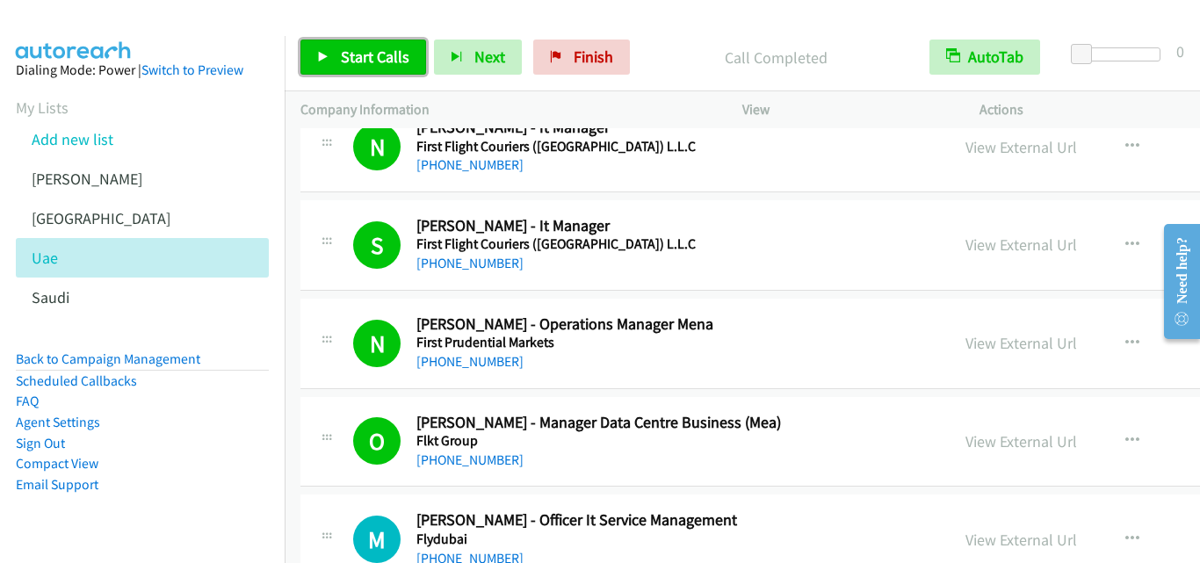
click at [322, 58] on icon at bounding box center [323, 58] width 12 height 12
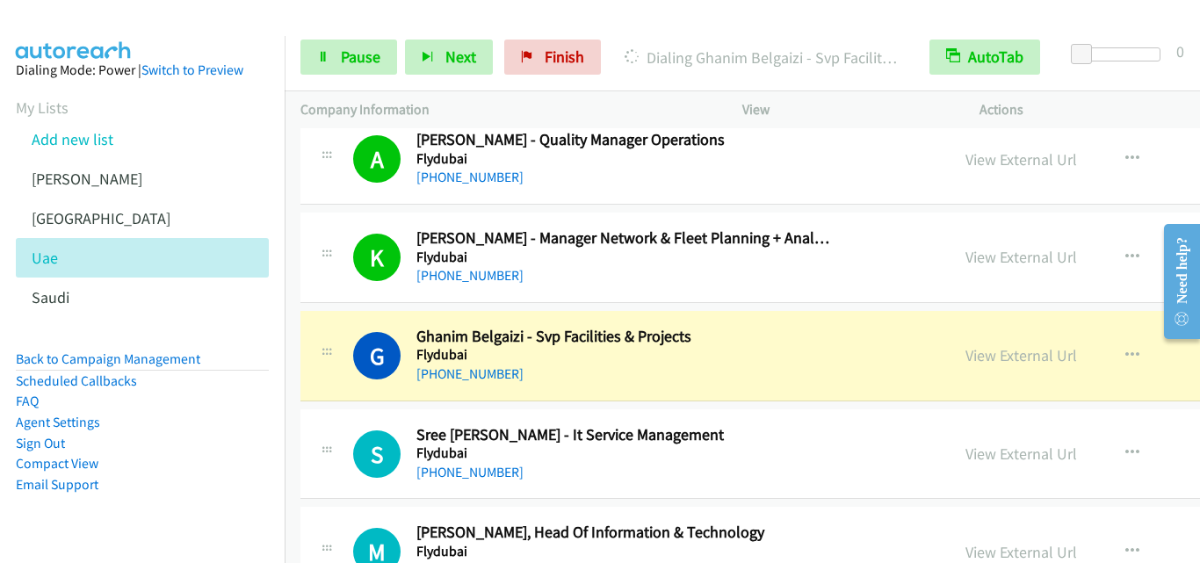
scroll to position [3954, 0]
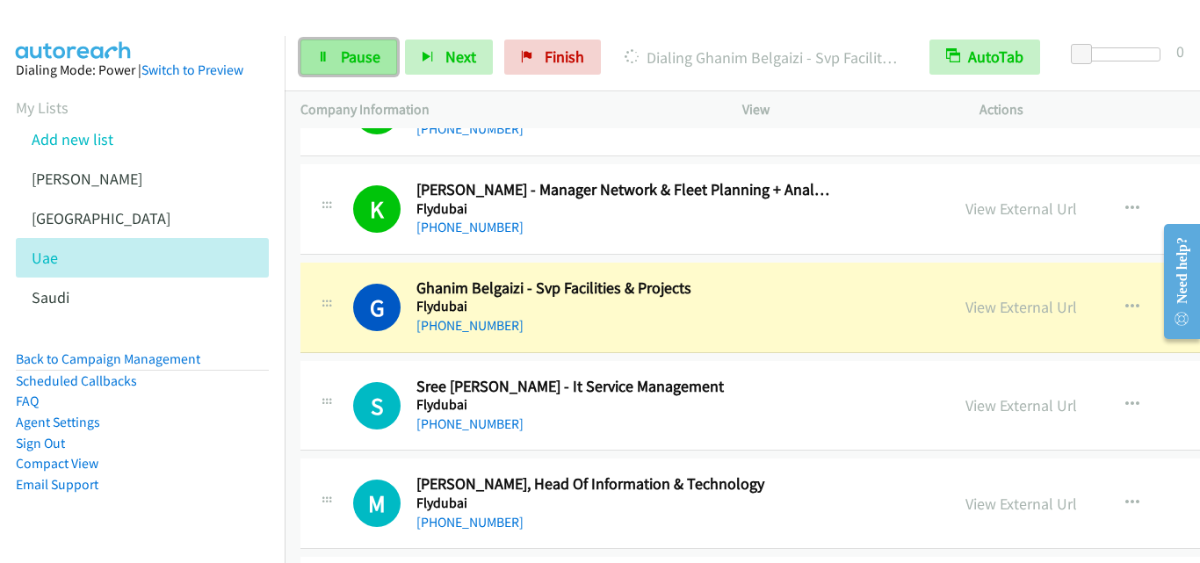
click at [323, 60] on icon at bounding box center [323, 58] width 12 height 12
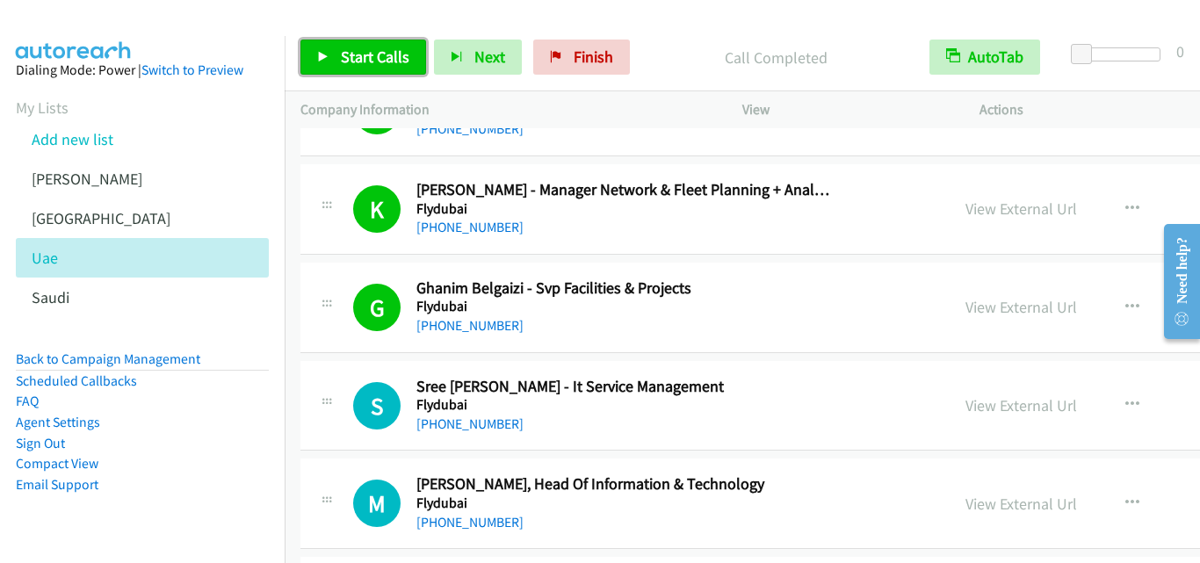
click at [321, 54] on icon at bounding box center [323, 58] width 12 height 12
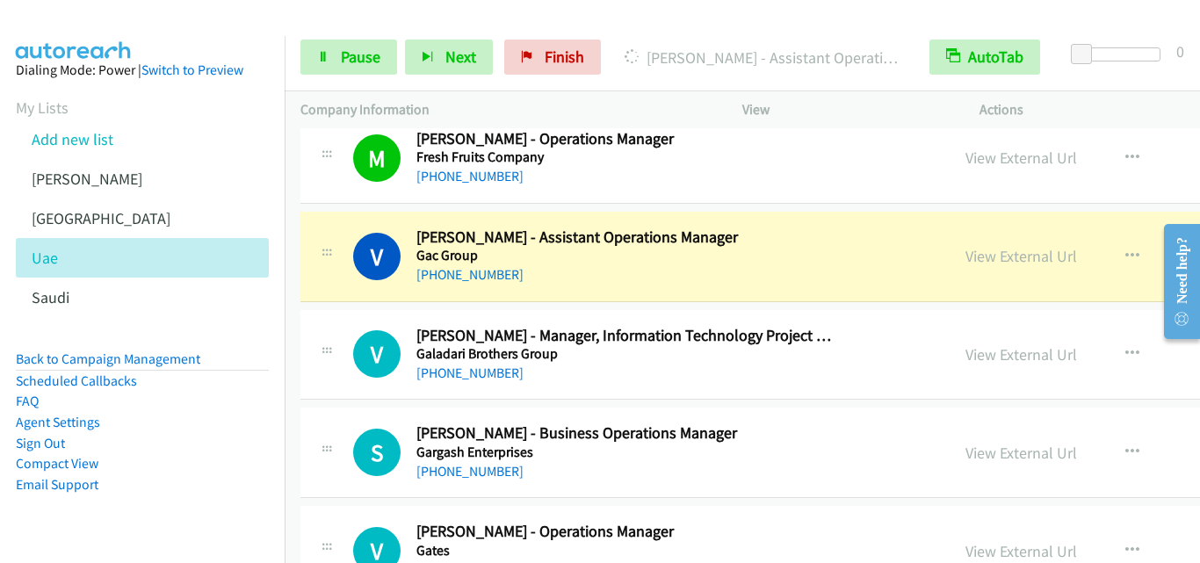
scroll to position [5096, 0]
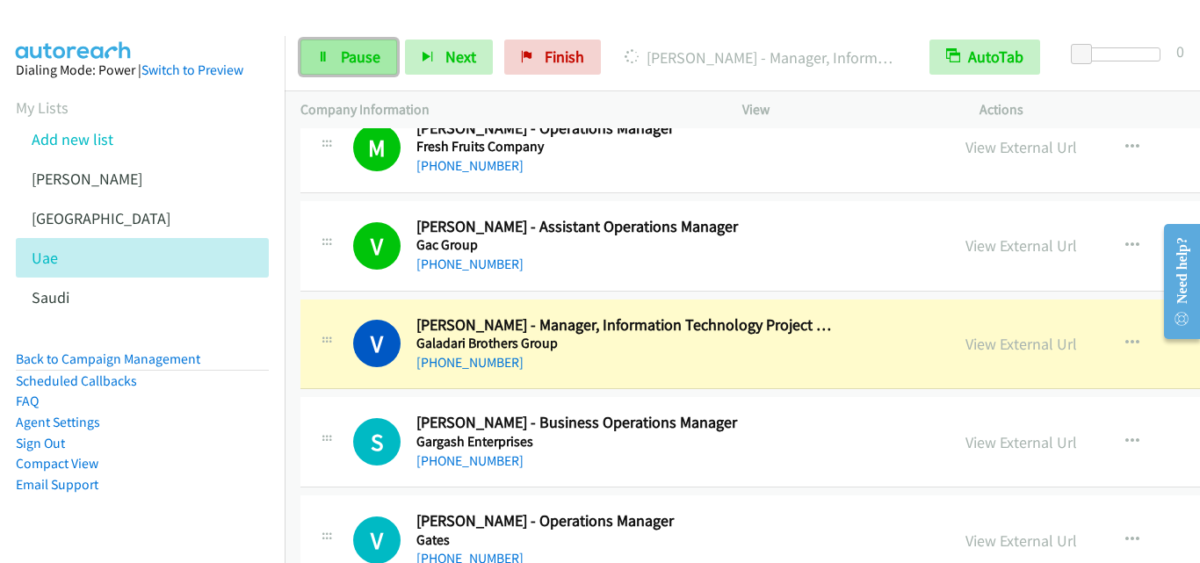
click at [322, 62] on icon at bounding box center [323, 58] width 12 height 12
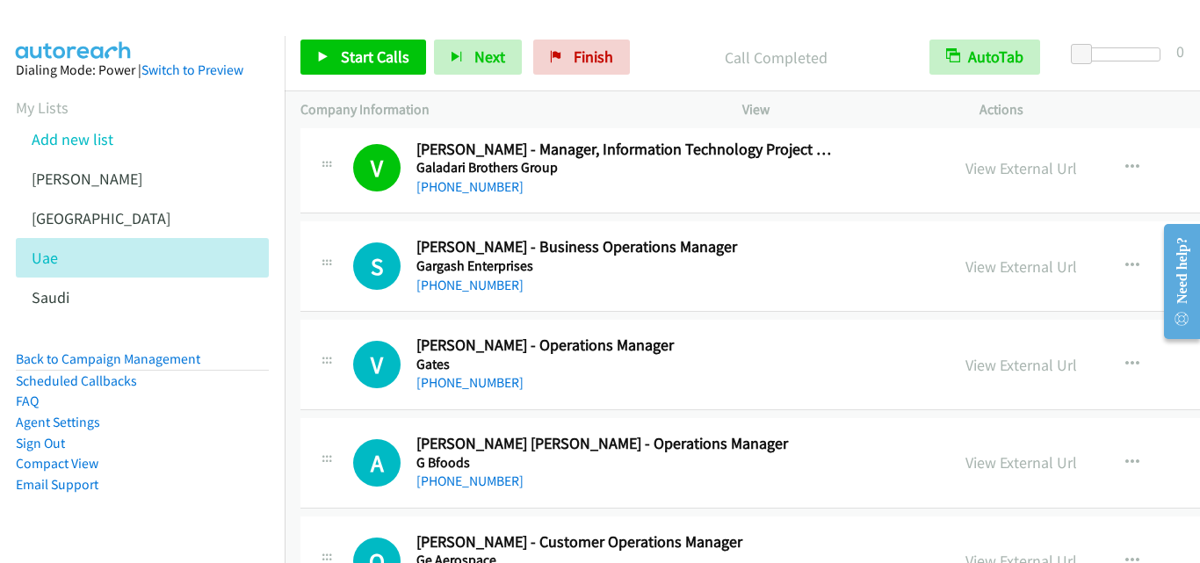
scroll to position [5184, 0]
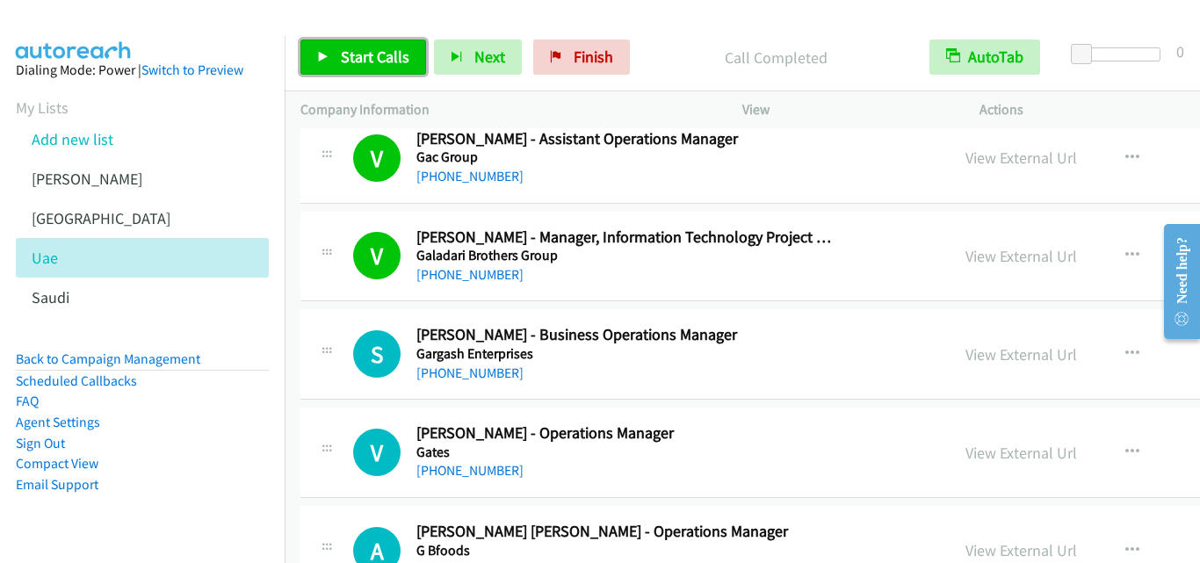
click at [315, 61] on link "Start Calls" at bounding box center [364, 57] width 126 height 35
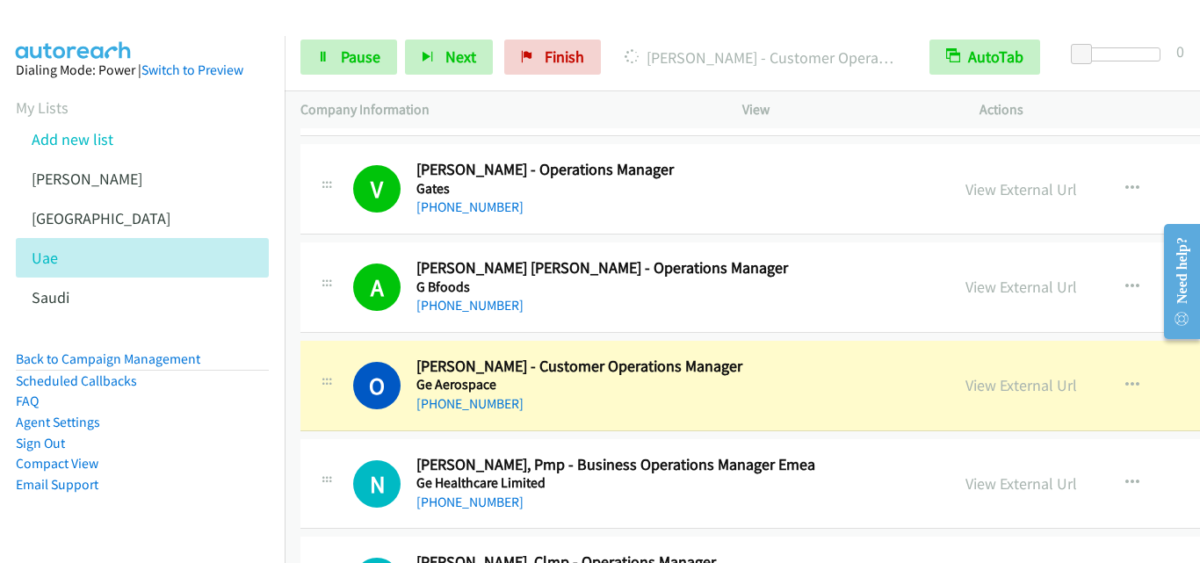
scroll to position [5536, 0]
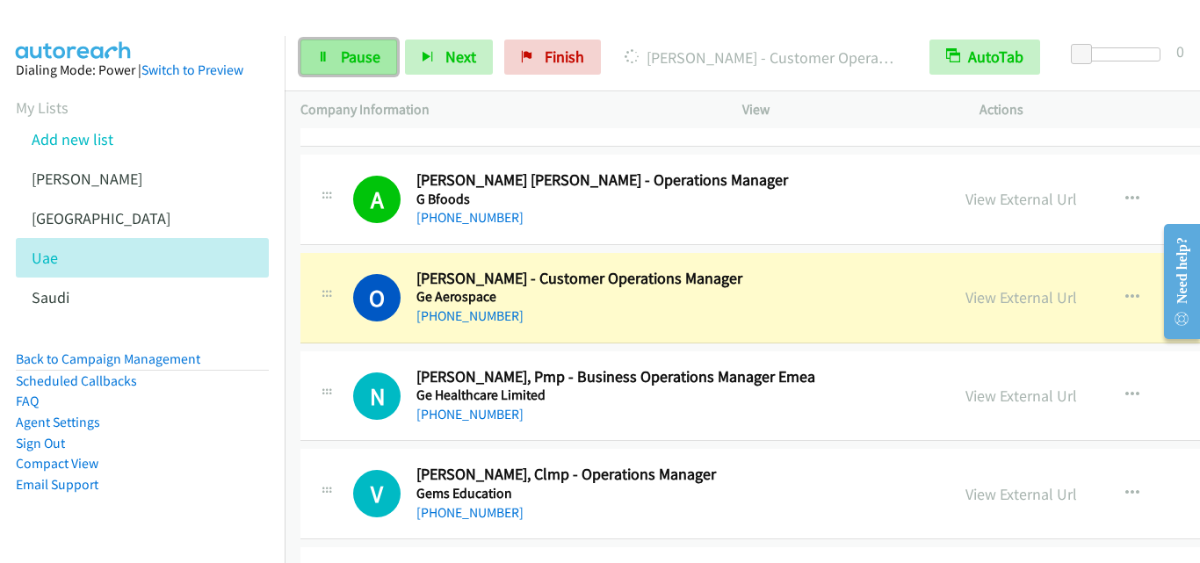
click at [321, 52] on icon at bounding box center [323, 58] width 12 height 12
